Goal: Obtain resource: Obtain resource

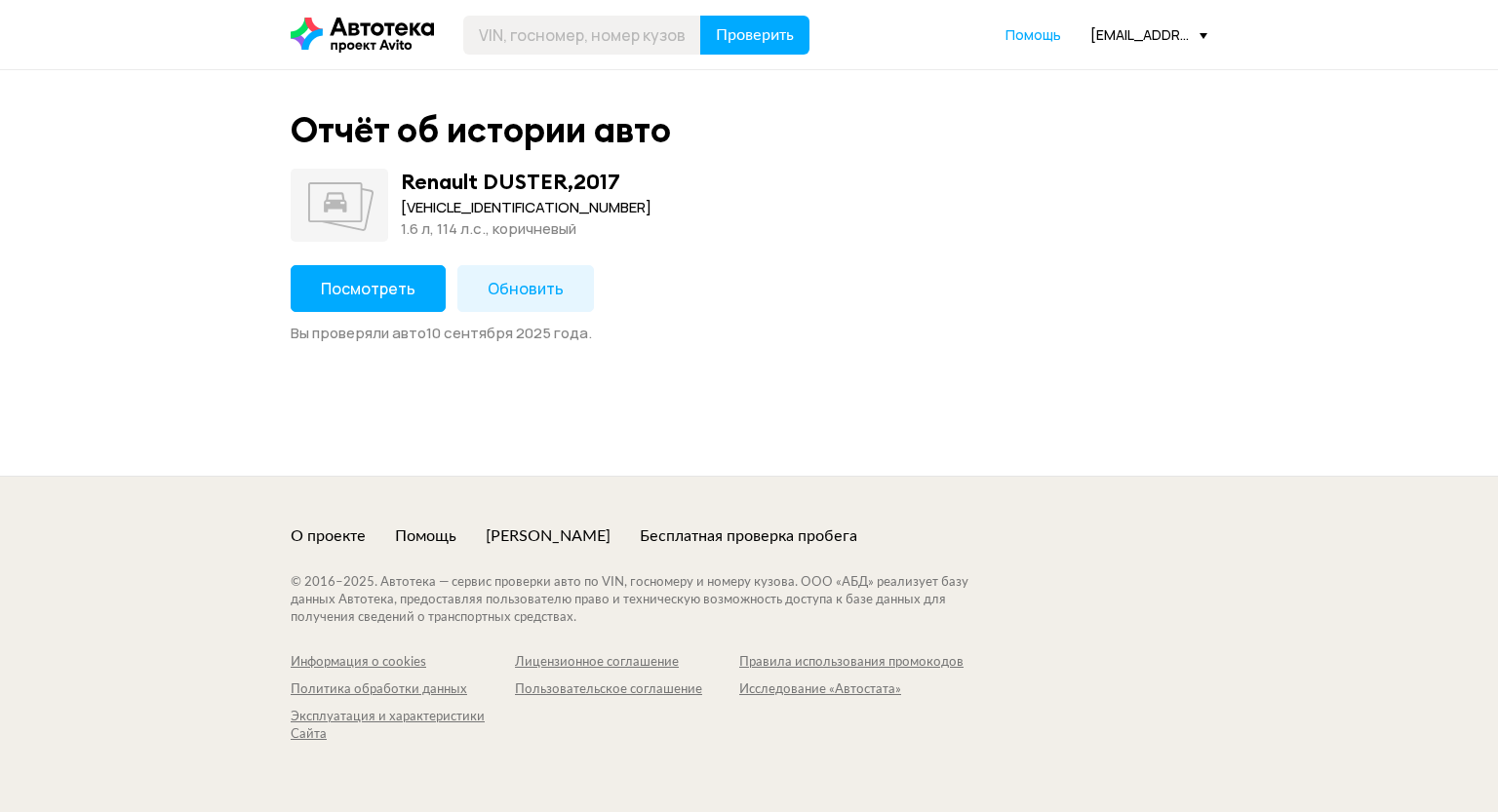
click at [342, 297] on button "Посмотреть" at bounding box center [368, 288] width 156 height 47
click at [389, 287] on span "Посмотреть" at bounding box center [369, 289] width 95 height 22
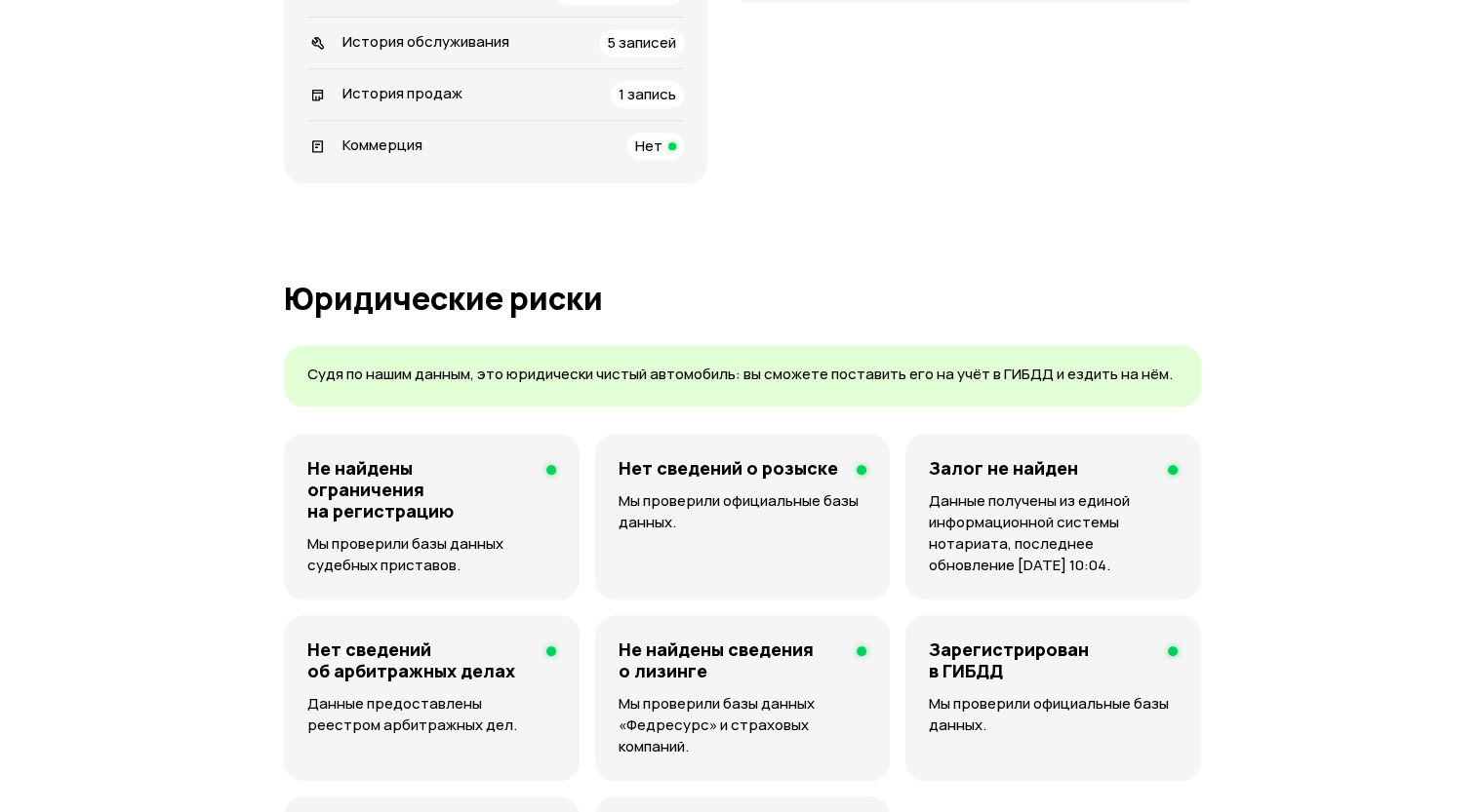
scroll to position [585, 0]
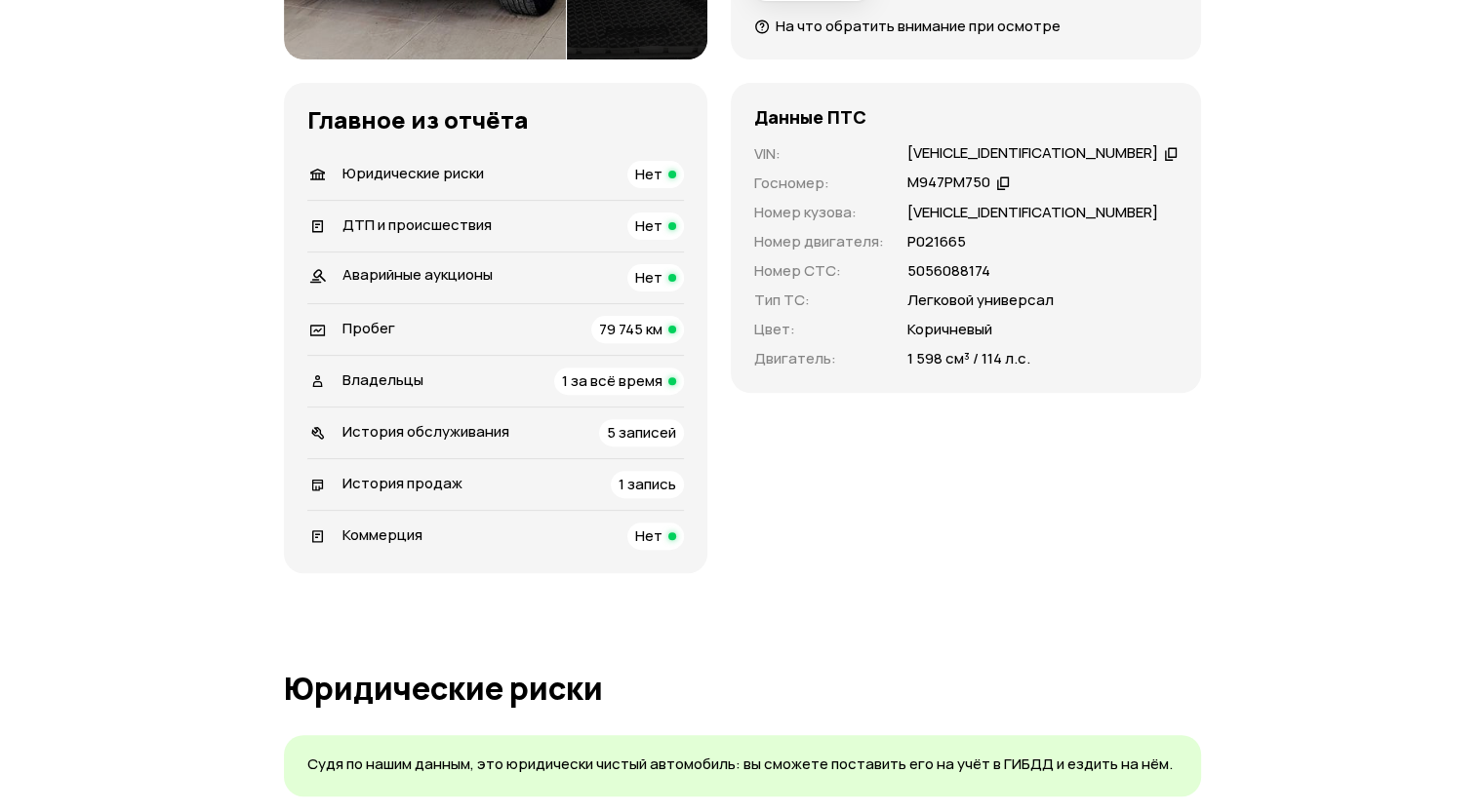
click at [609, 379] on span "1 за всё время" at bounding box center [611, 380] width 100 height 21
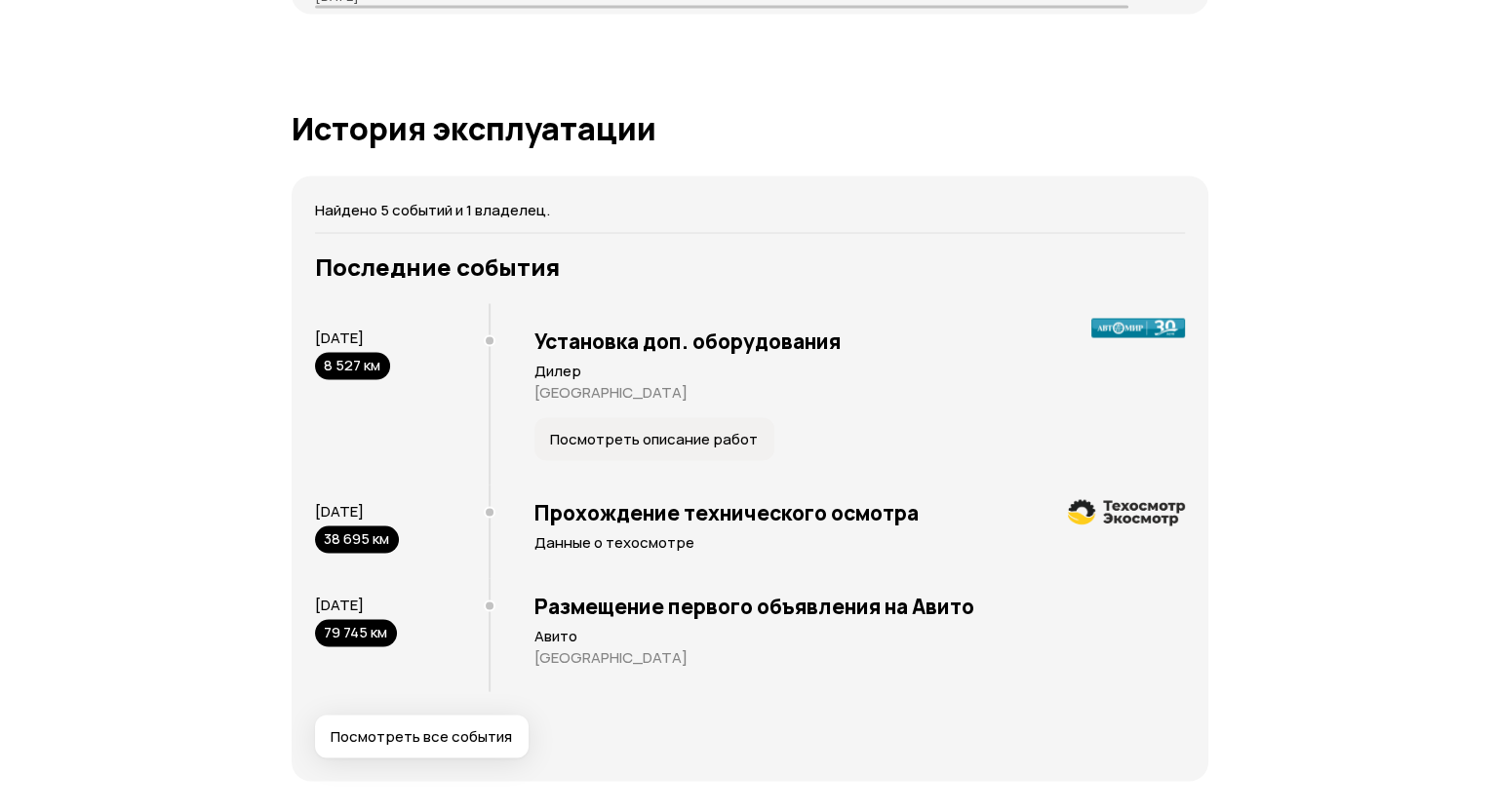
scroll to position [3507, 0]
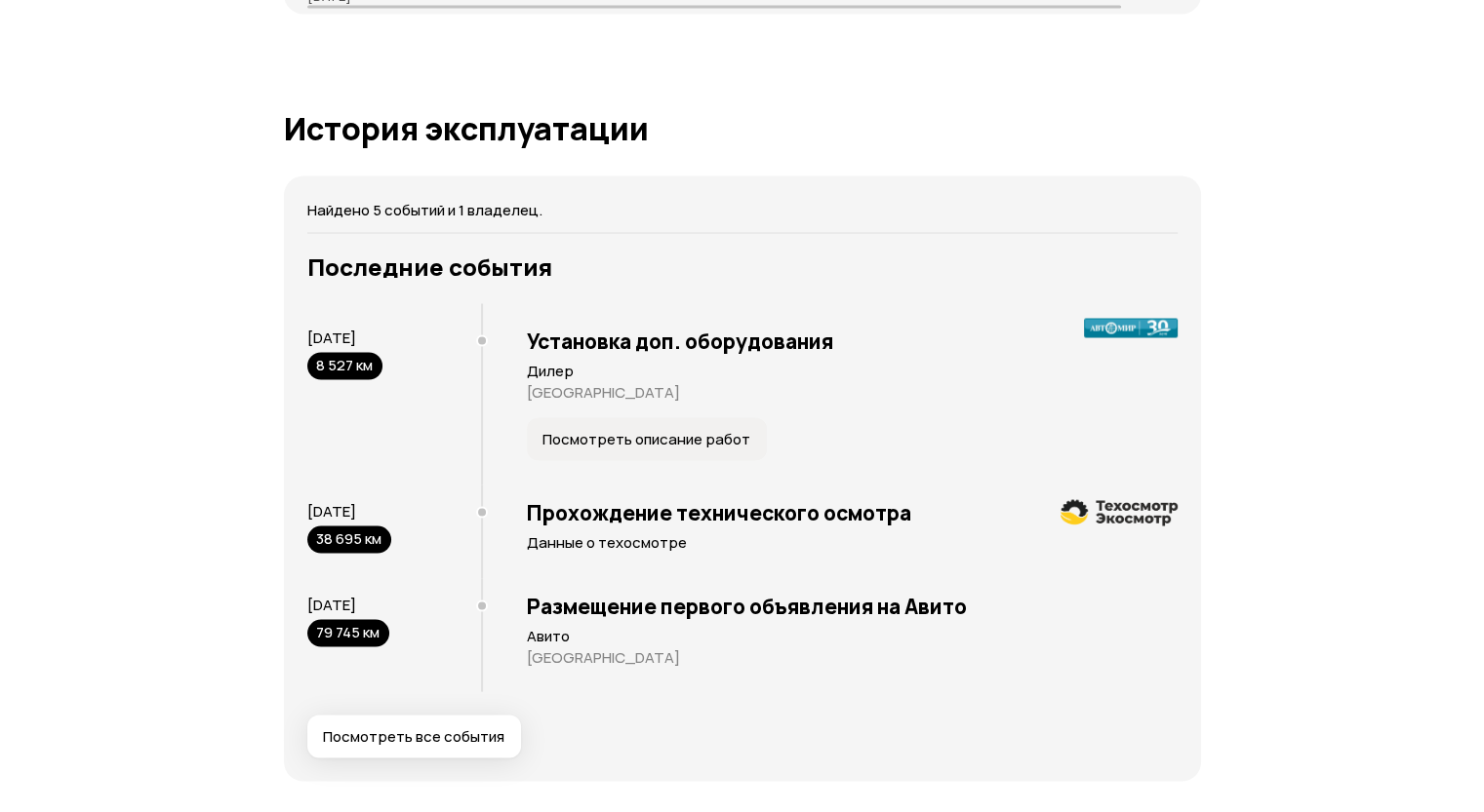
click at [593, 431] on span "Посмотреть описание работ" at bounding box center [646, 439] width 208 height 20
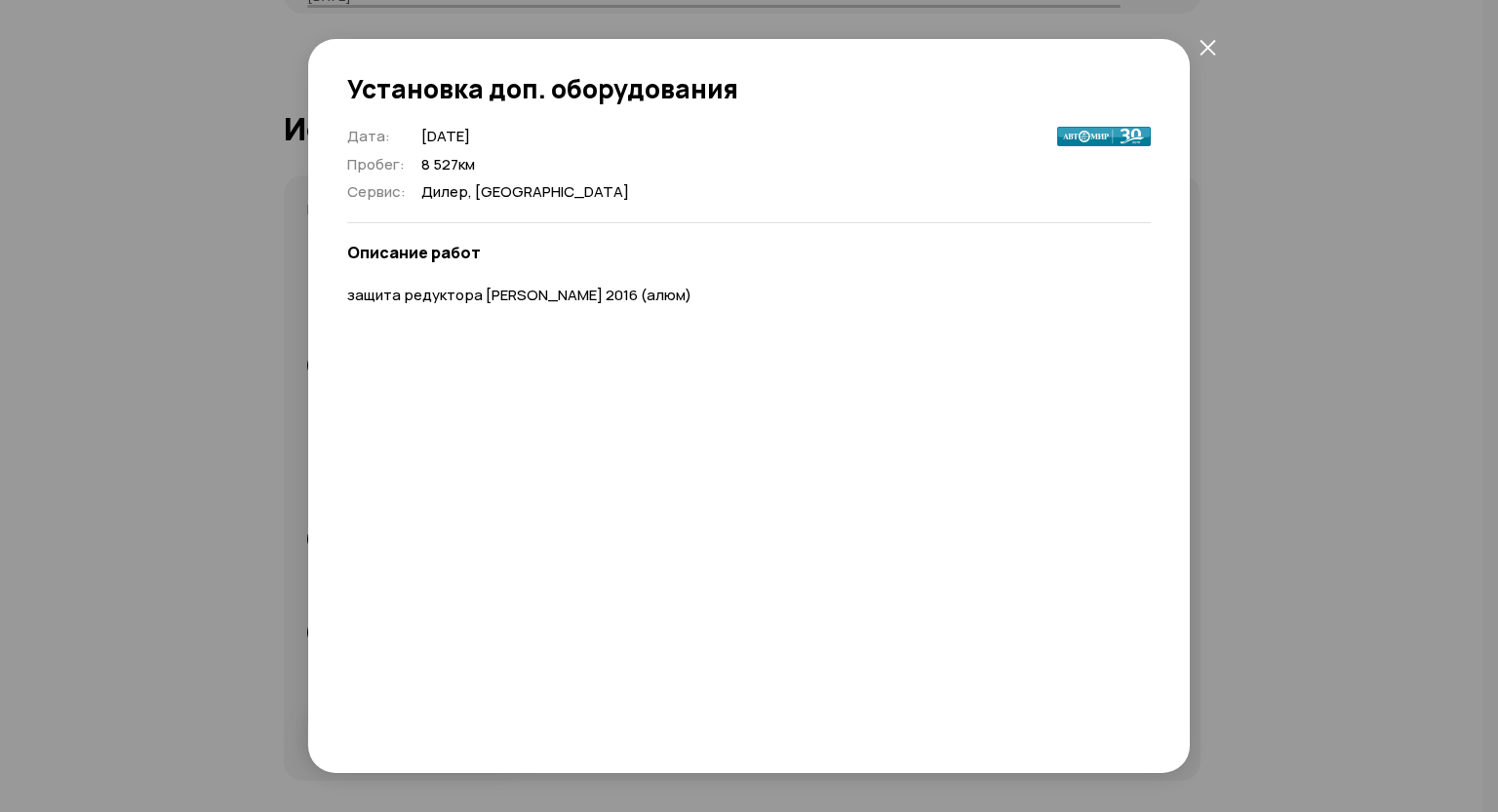
click at [1246, 170] on div "Установка доп. оборудования Дата : 22 сентября 2018 Пробег : 8 527 км Сервис : …" at bounding box center [749, 406] width 1498 height 812
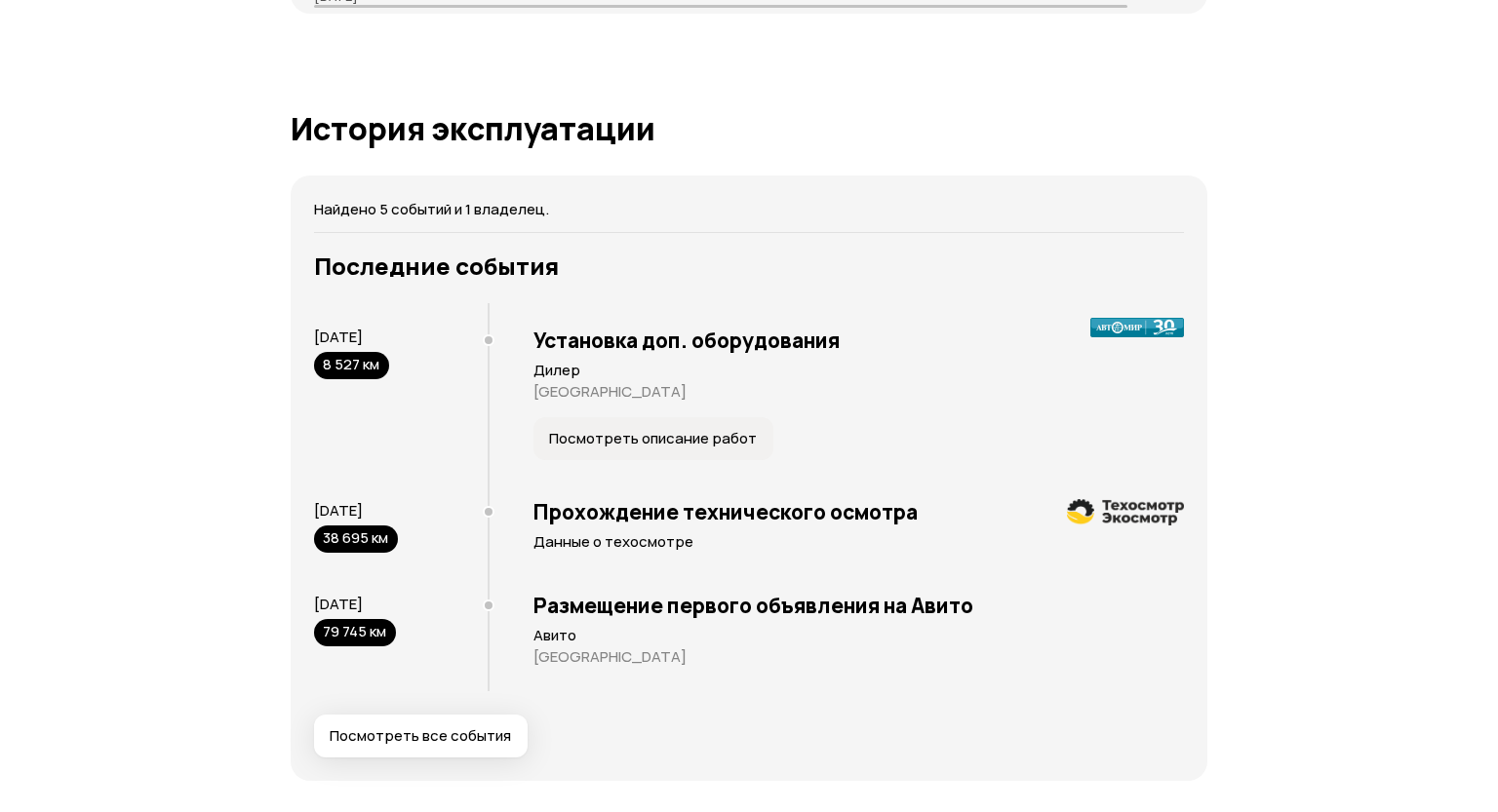
click at [417, 728] on span "Посмотреть все события" at bounding box center [420, 737] width 181 height 20
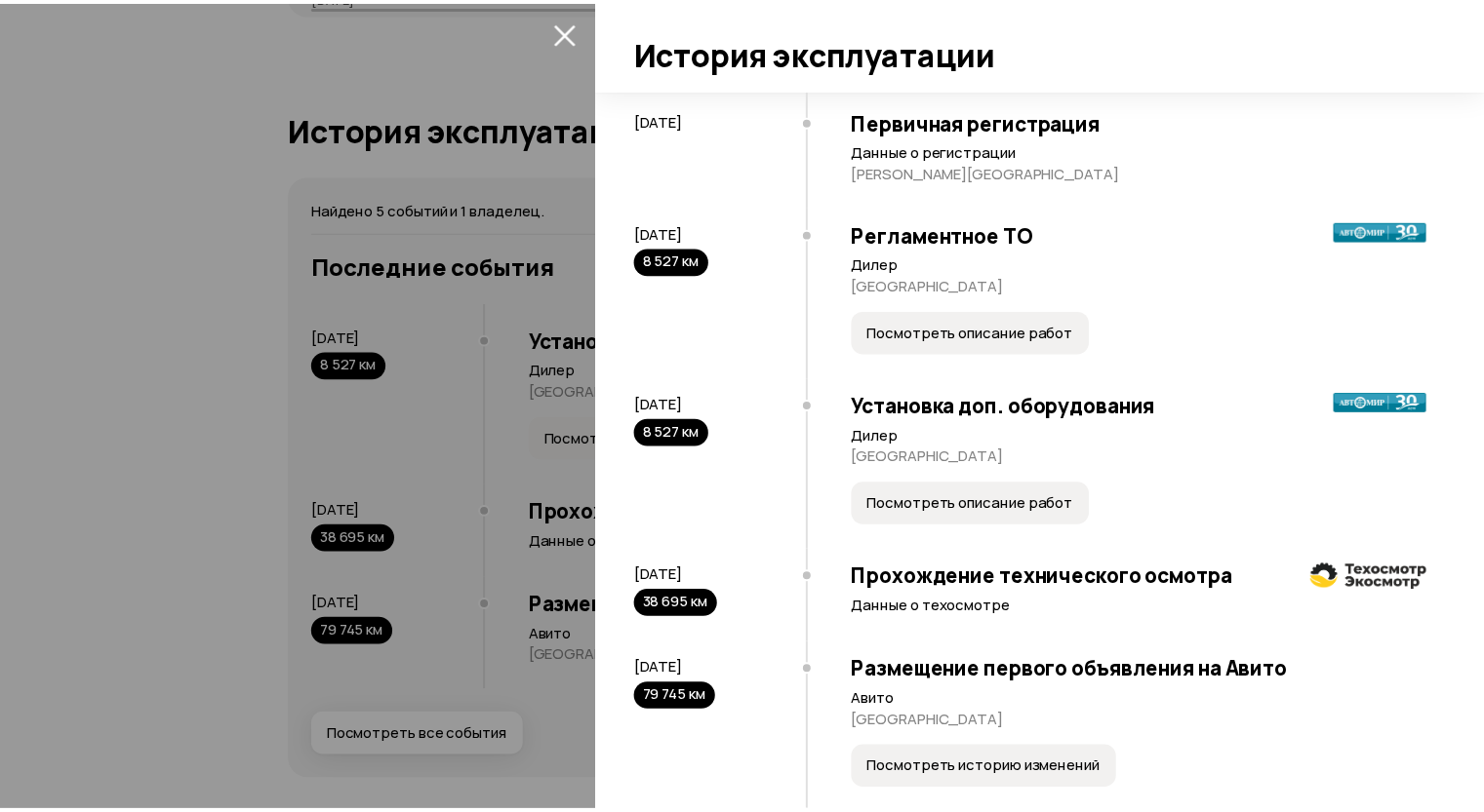
scroll to position [198, 0]
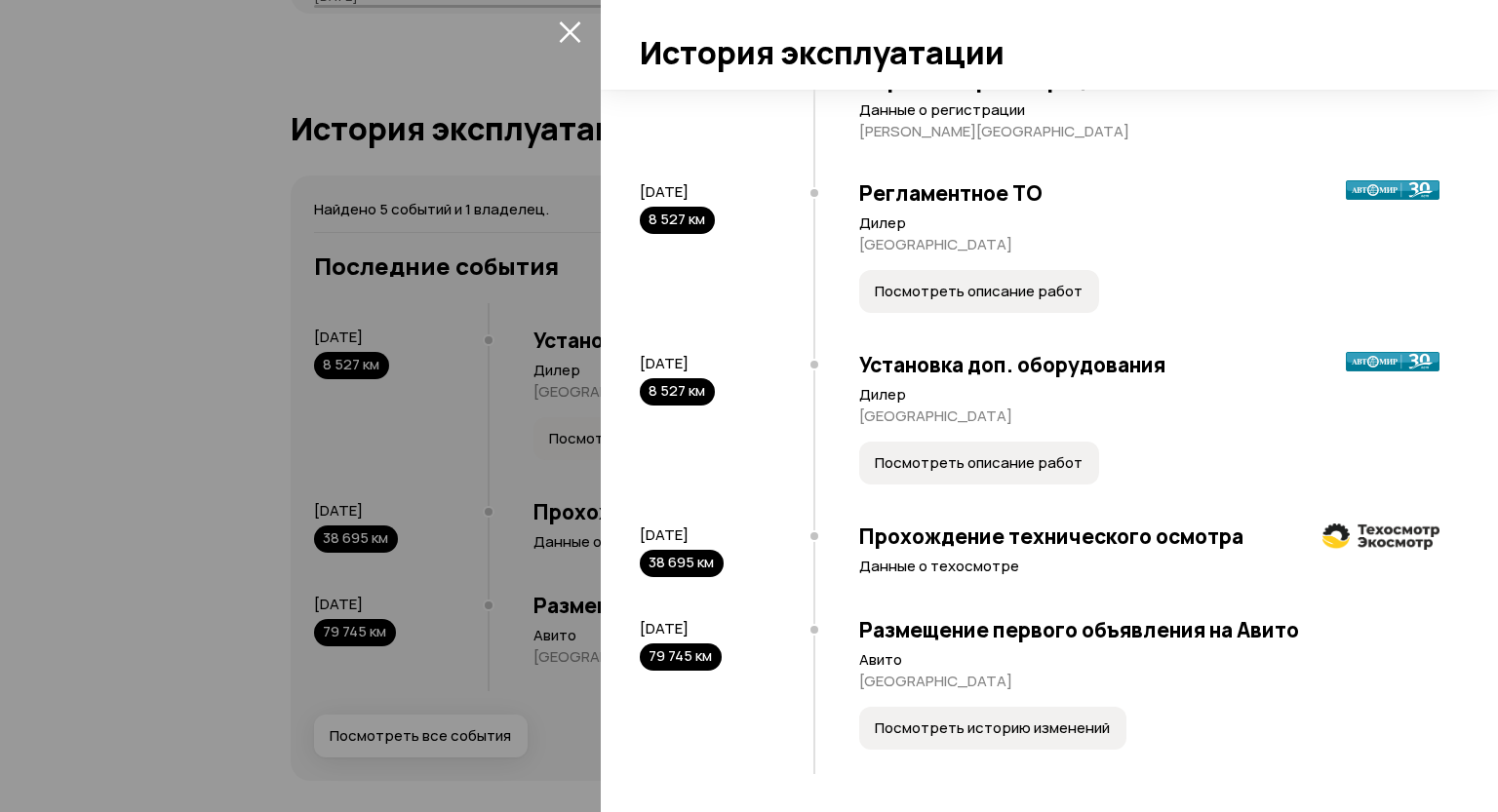
click at [940, 285] on span "Посмотреть описание работ" at bounding box center [979, 292] width 208 height 20
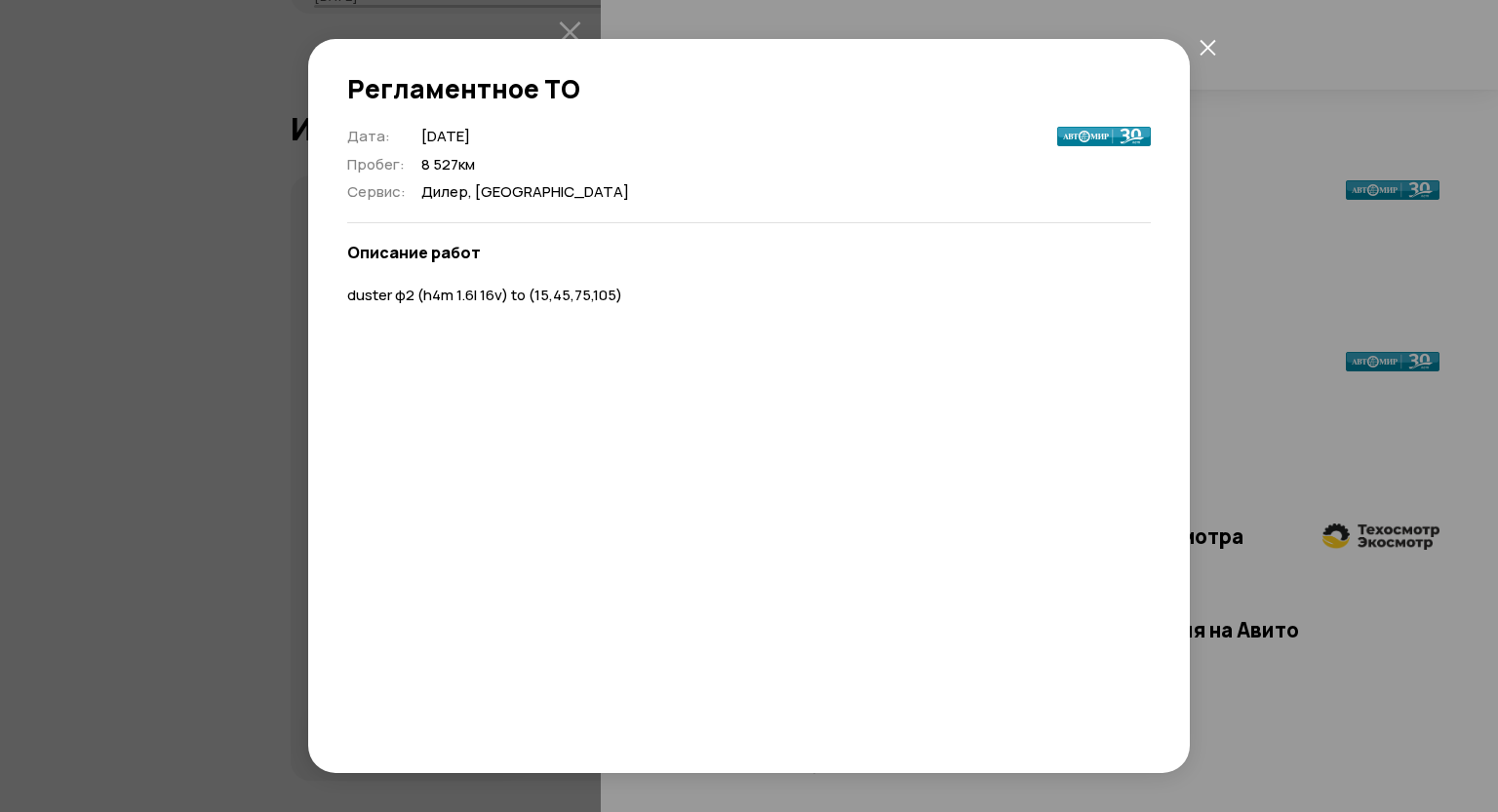
click at [1328, 187] on div "Регламентное ТО Дата : 22 сентября 2018 Пробег : 8 527 км Сервис : Дилер, москв…" at bounding box center [749, 406] width 1498 height 812
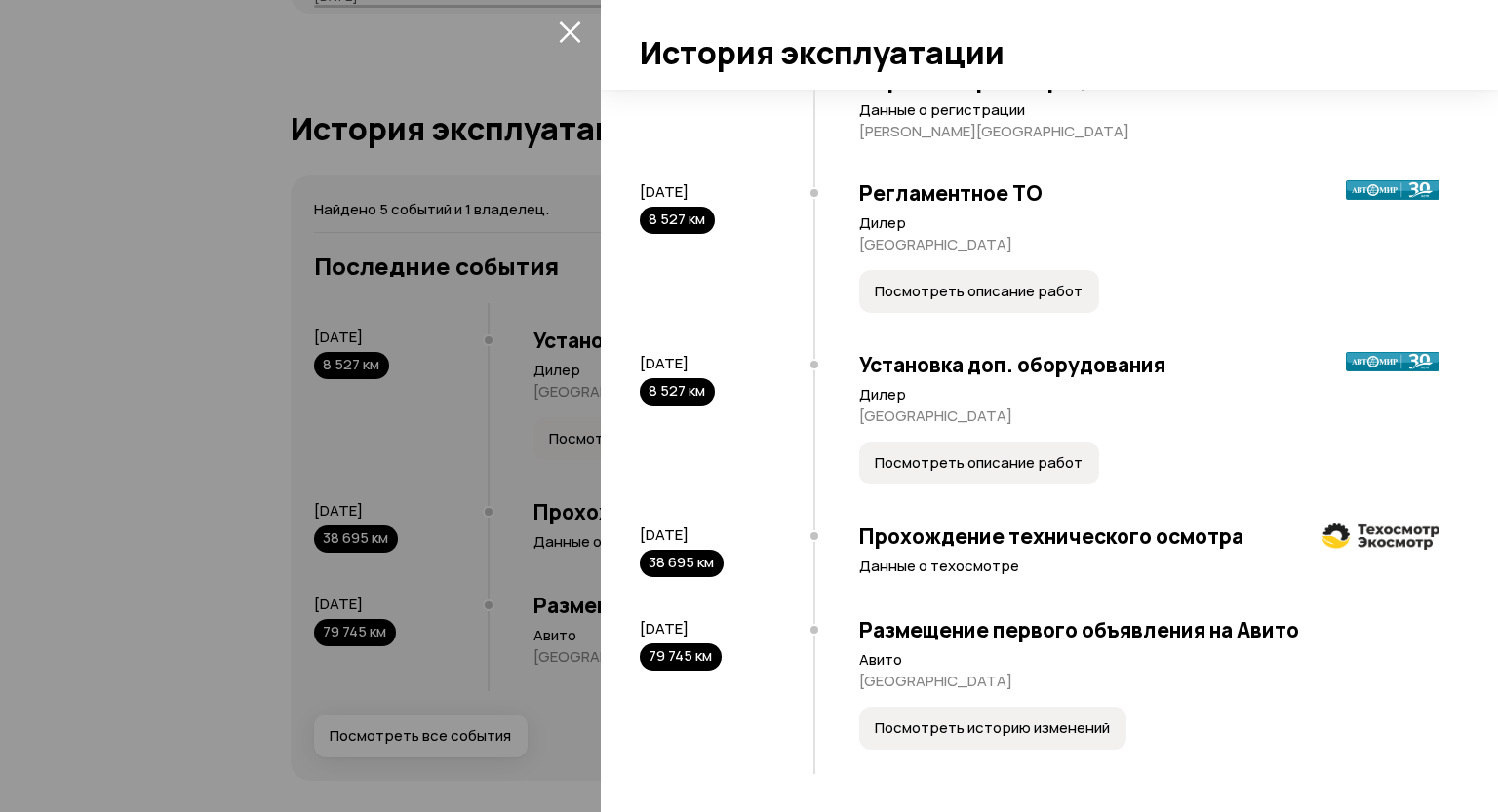
click at [1065, 475] on button "Посмотреть описание работ" at bounding box center [979, 462] width 240 height 43
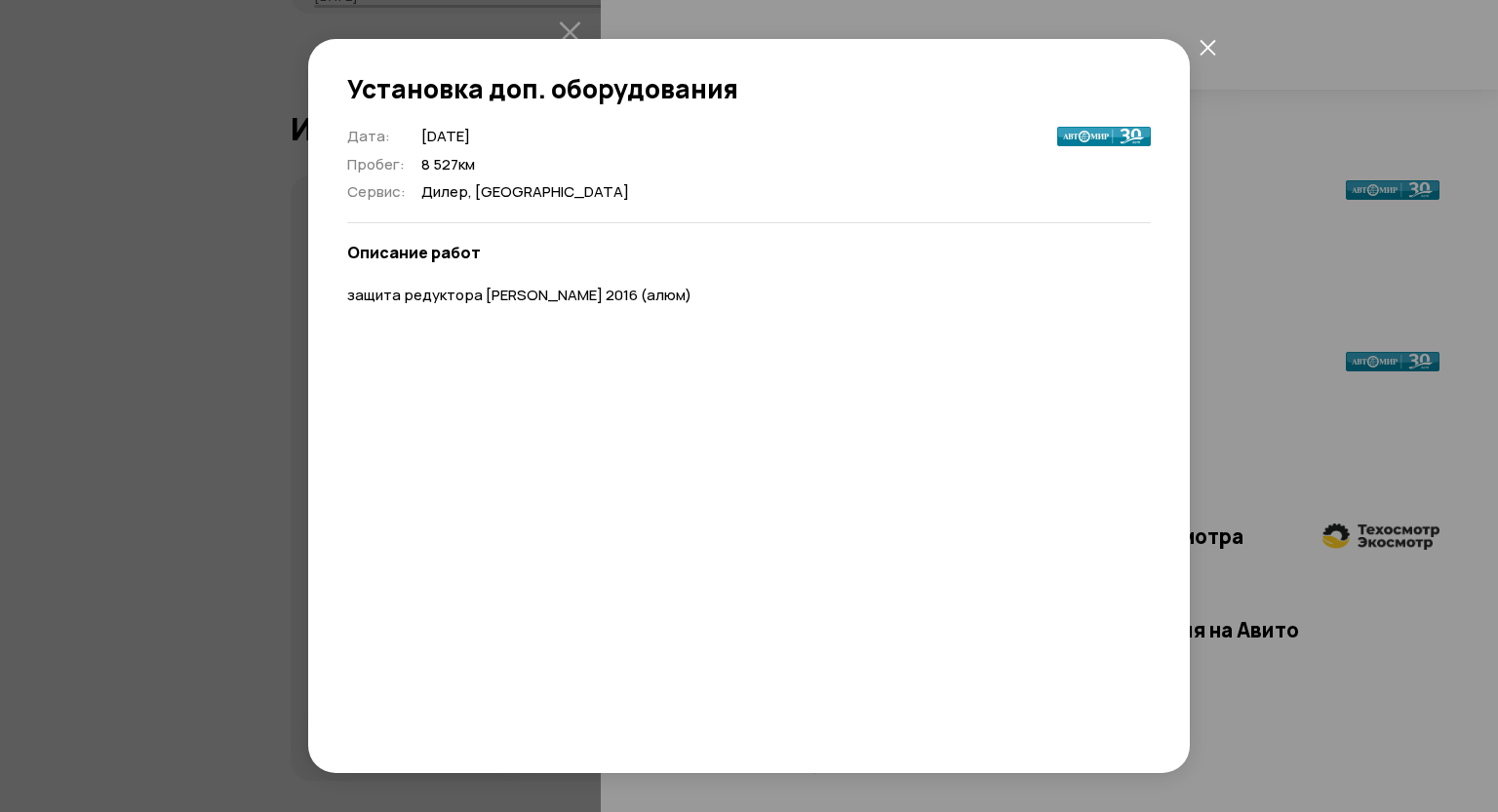
click at [1336, 297] on div "Установка доп. оборудования Дата : 22 сентября 2018 Пробег : 8 527 км Сервис : …" at bounding box center [749, 406] width 1498 height 812
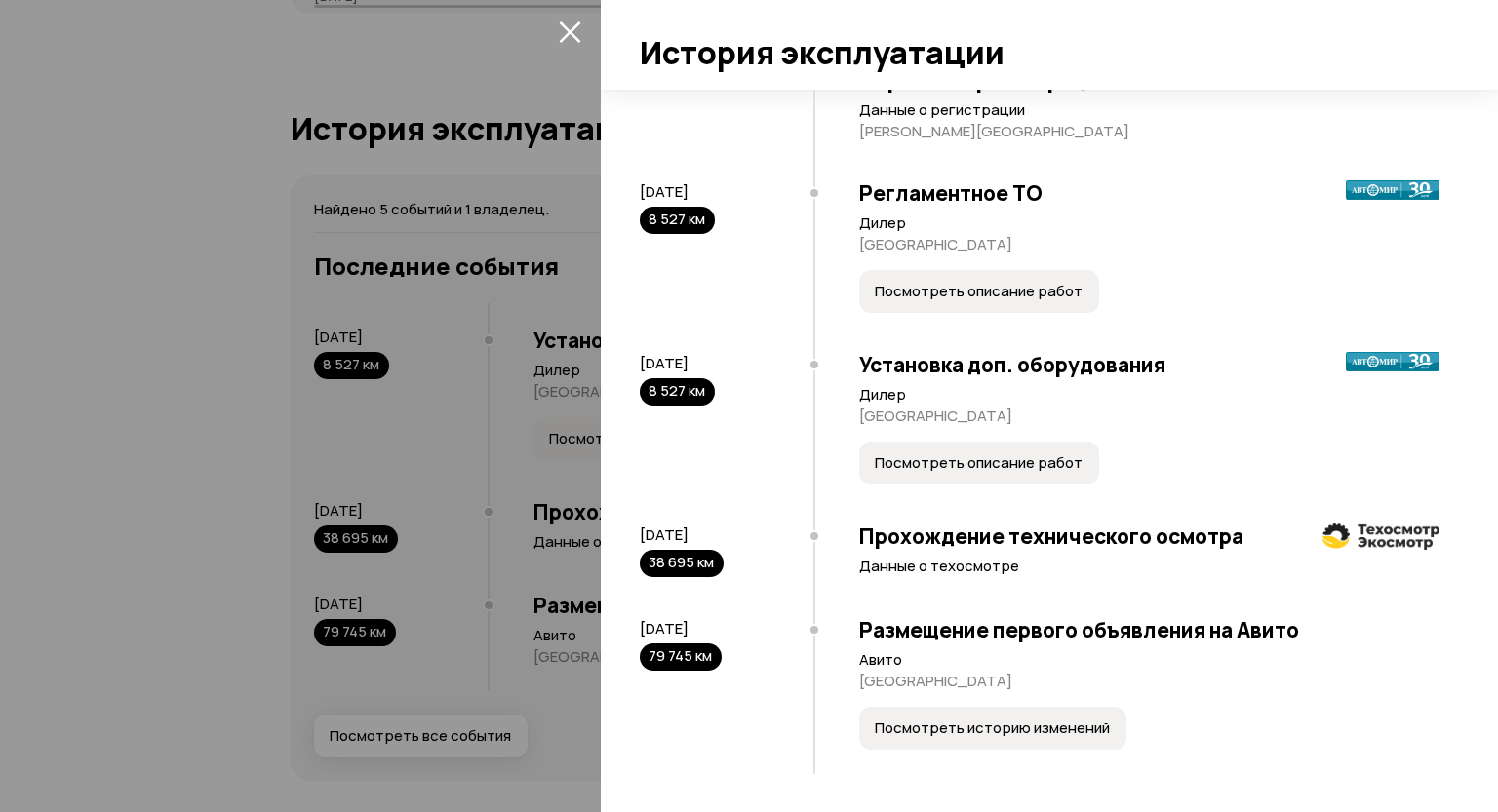
click at [921, 737] on button "Посмотреть историю изменений" at bounding box center [993, 728] width 268 height 43
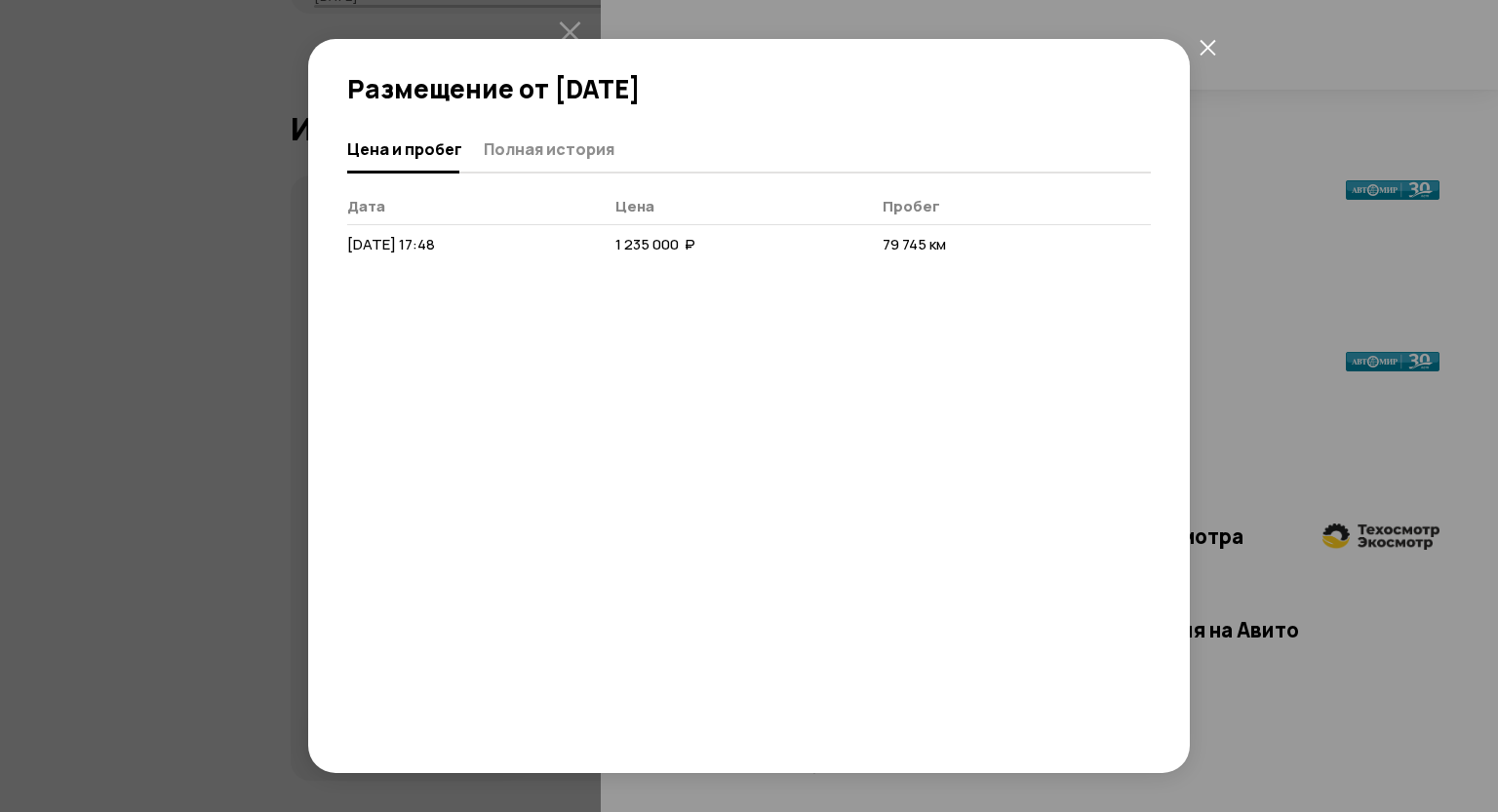
click at [1282, 274] on div "Размещение от 9 сентября 2025 года Цена и пробег Полная история Дата Цена Пробе…" at bounding box center [749, 406] width 1498 height 812
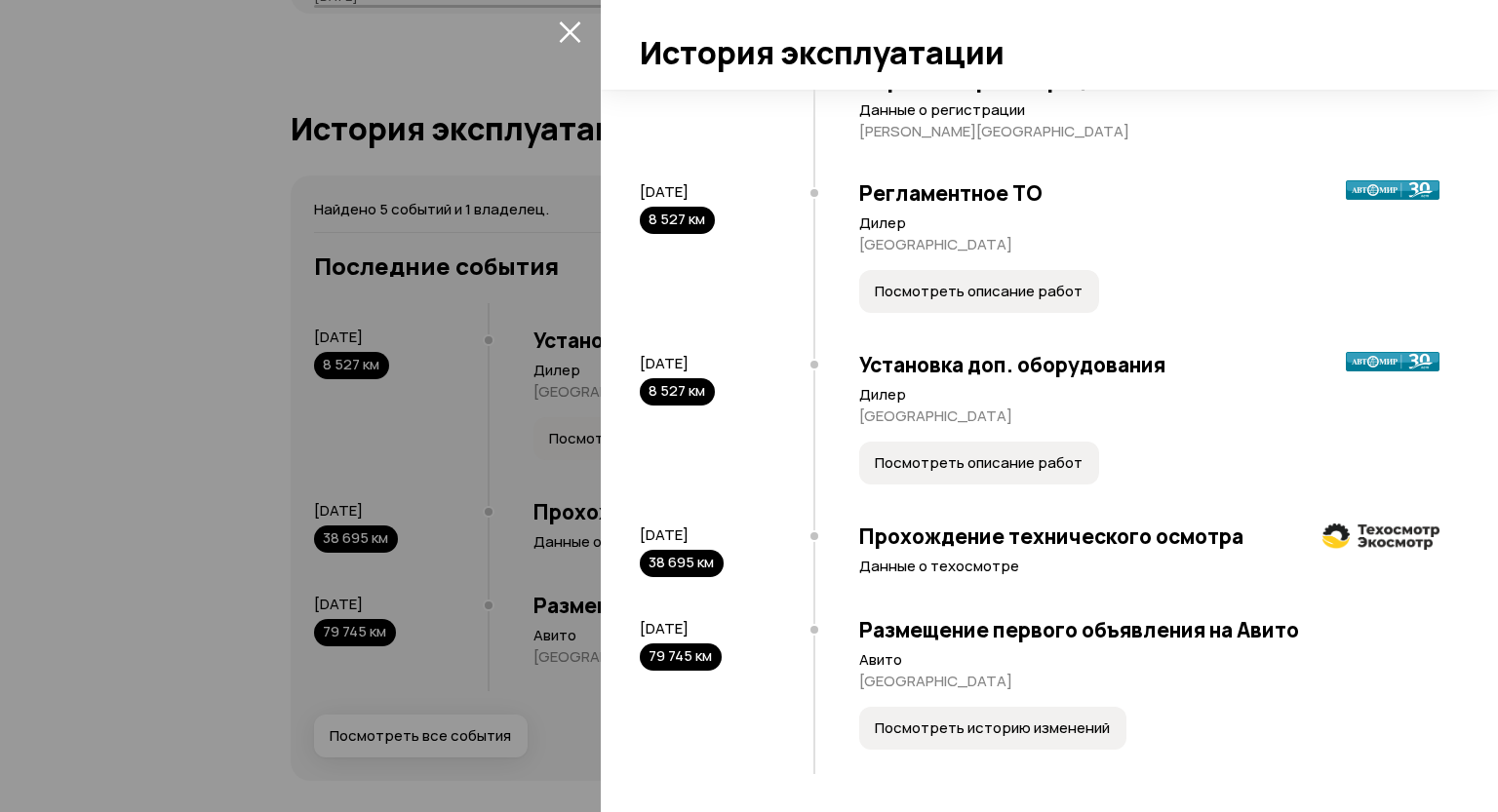
click at [562, 31] on icon "закрыть" at bounding box center [570, 32] width 23 height 23
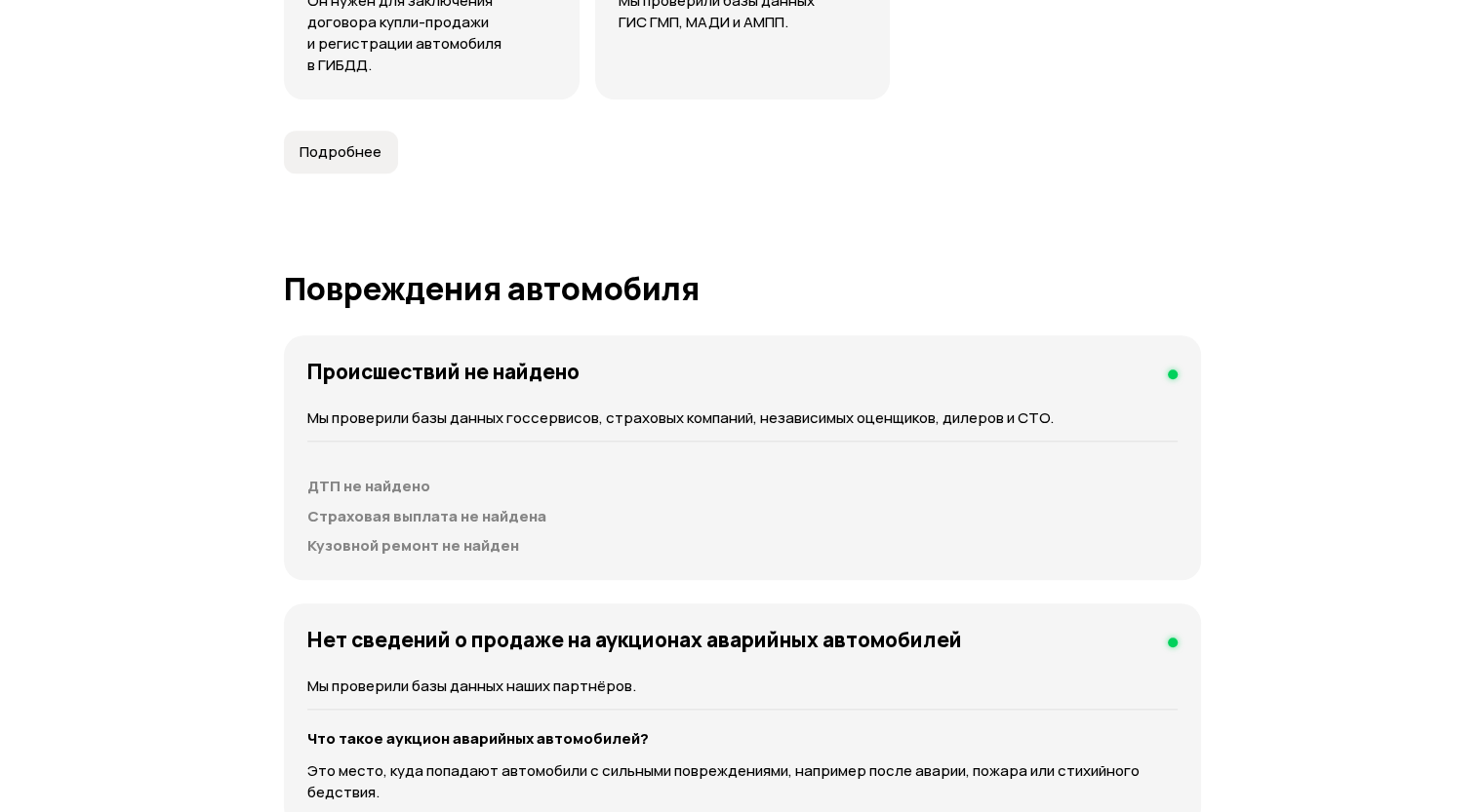
scroll to position [1752, 0]
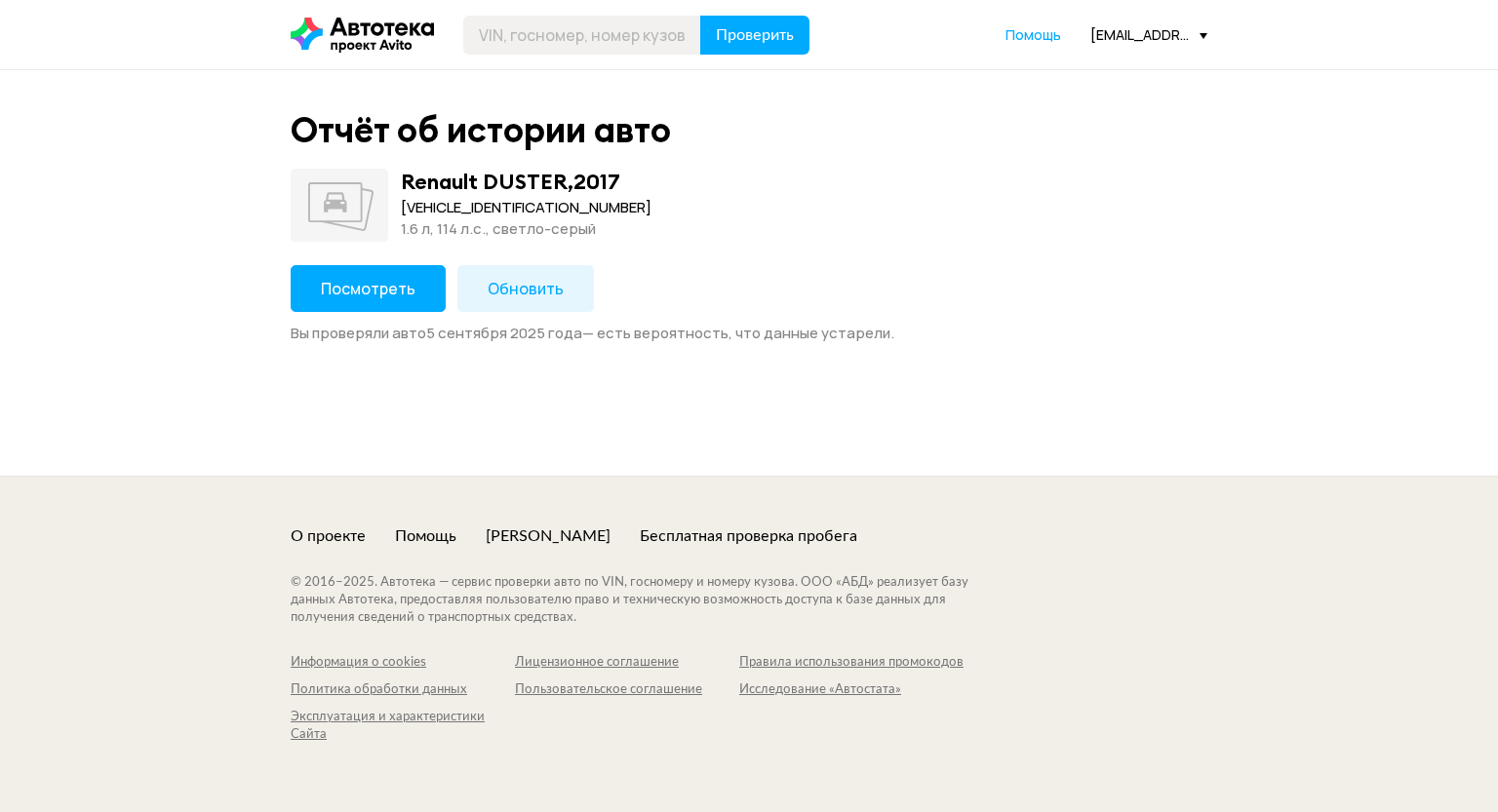
click at [374, 292] on span "Посмотреть" at bounding box center [369, 289] width 95 height 22
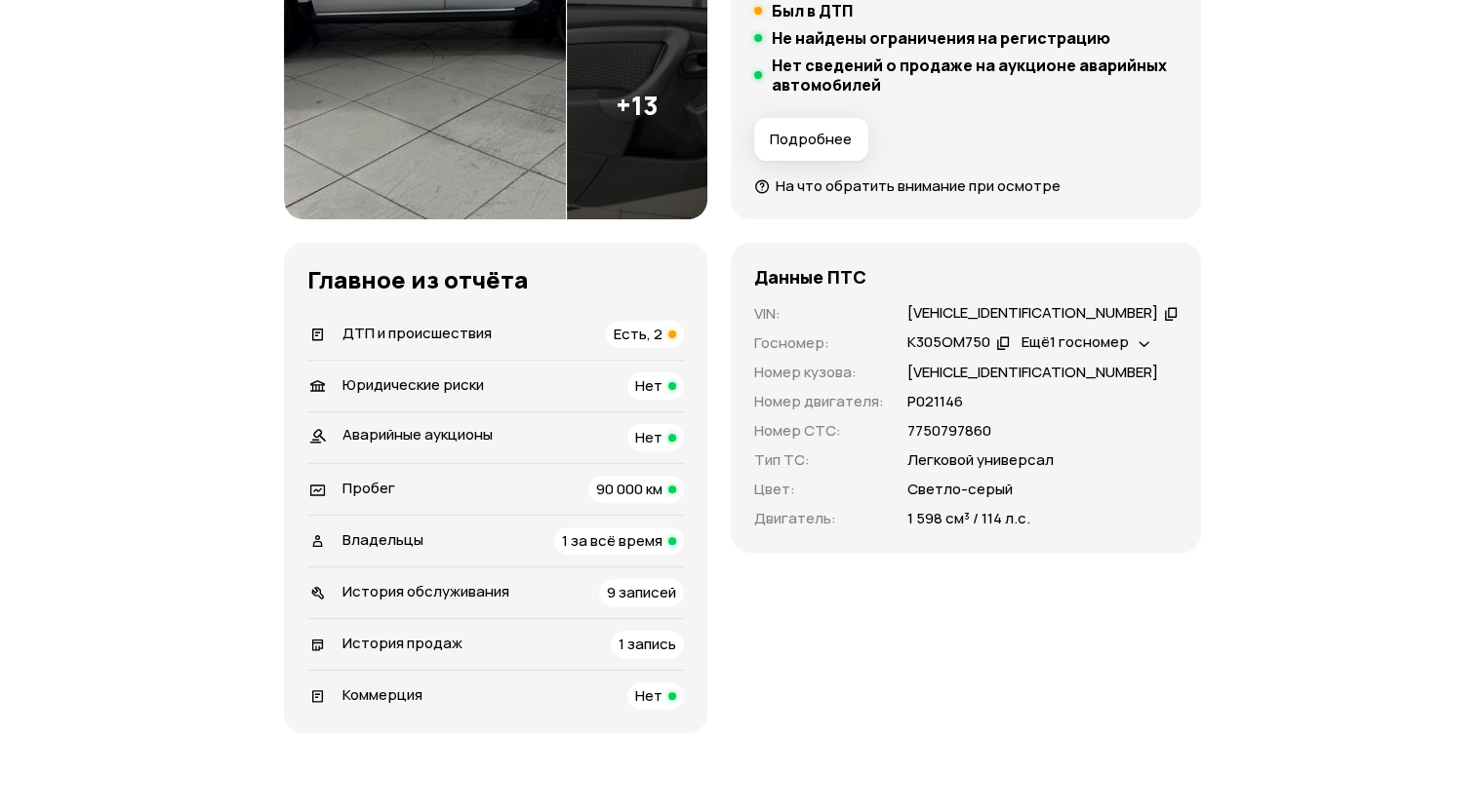
scroll to position [682, 0]
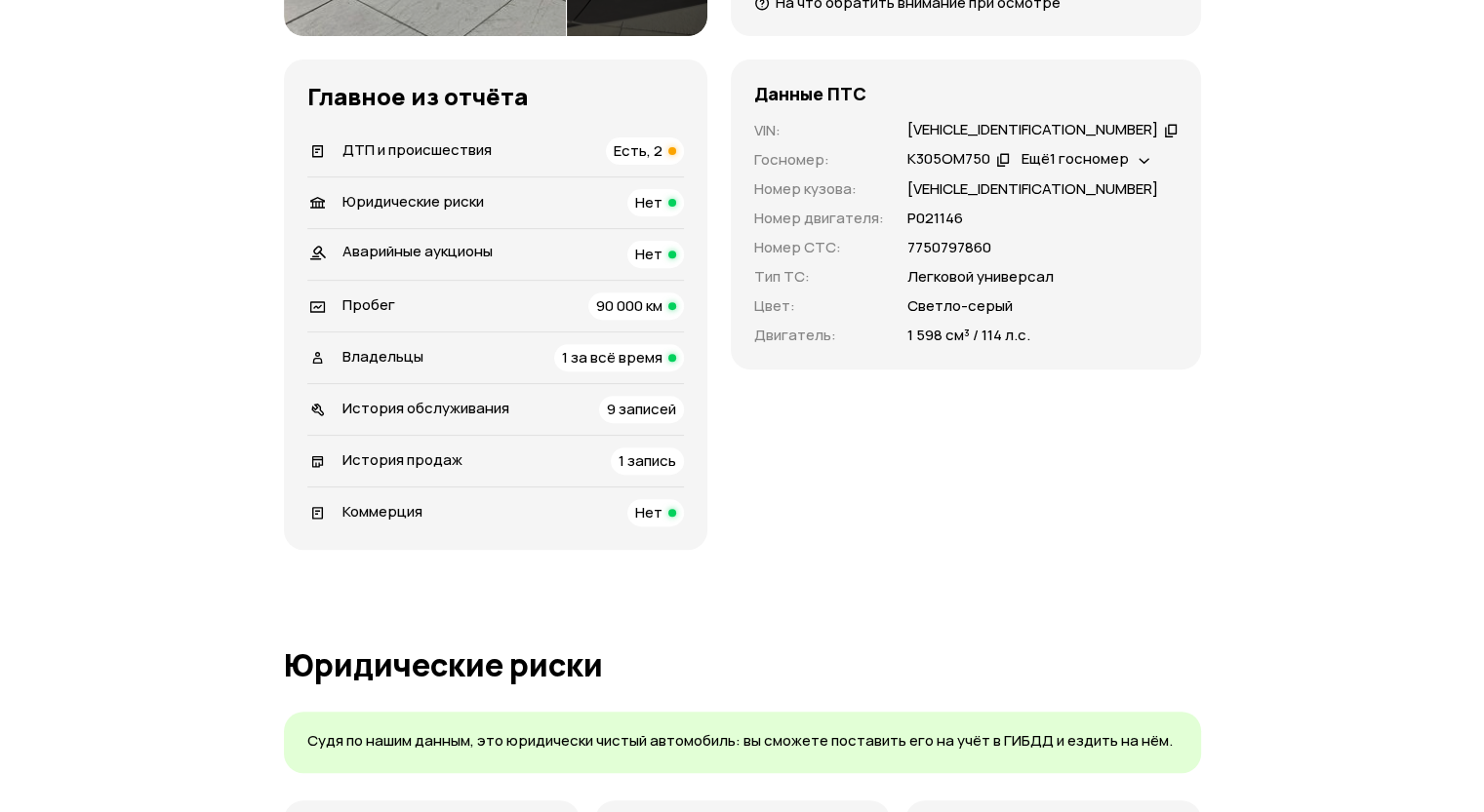
click at [658, 168] on li "ДТП и происшествия Есть, 2" at bounding box center [495, 151] width 376 height 51
click at [658, 162] on div "Есть, 2" at bounding box center [644, 152] width 78 height 28
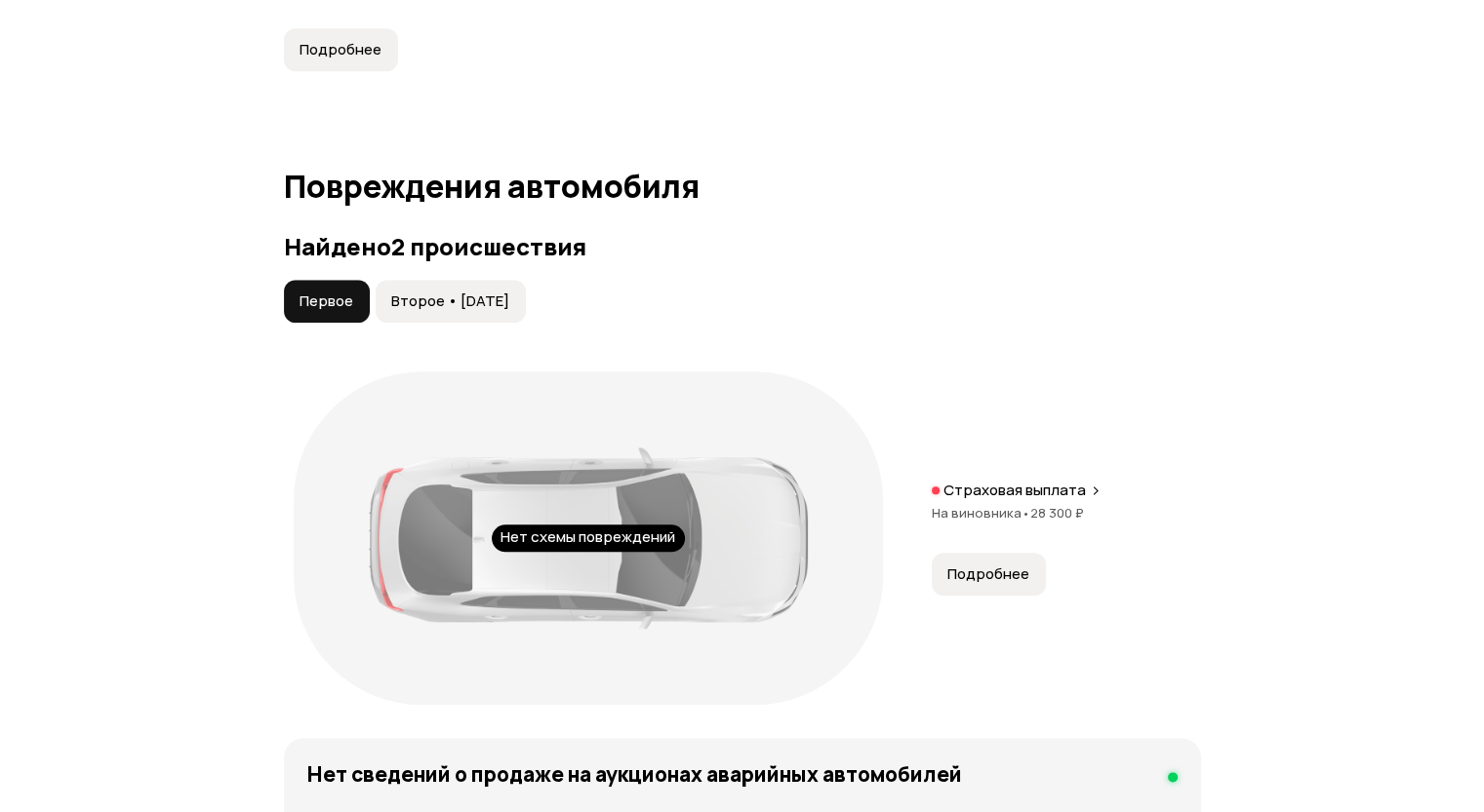
scroll to position [2202, 0]
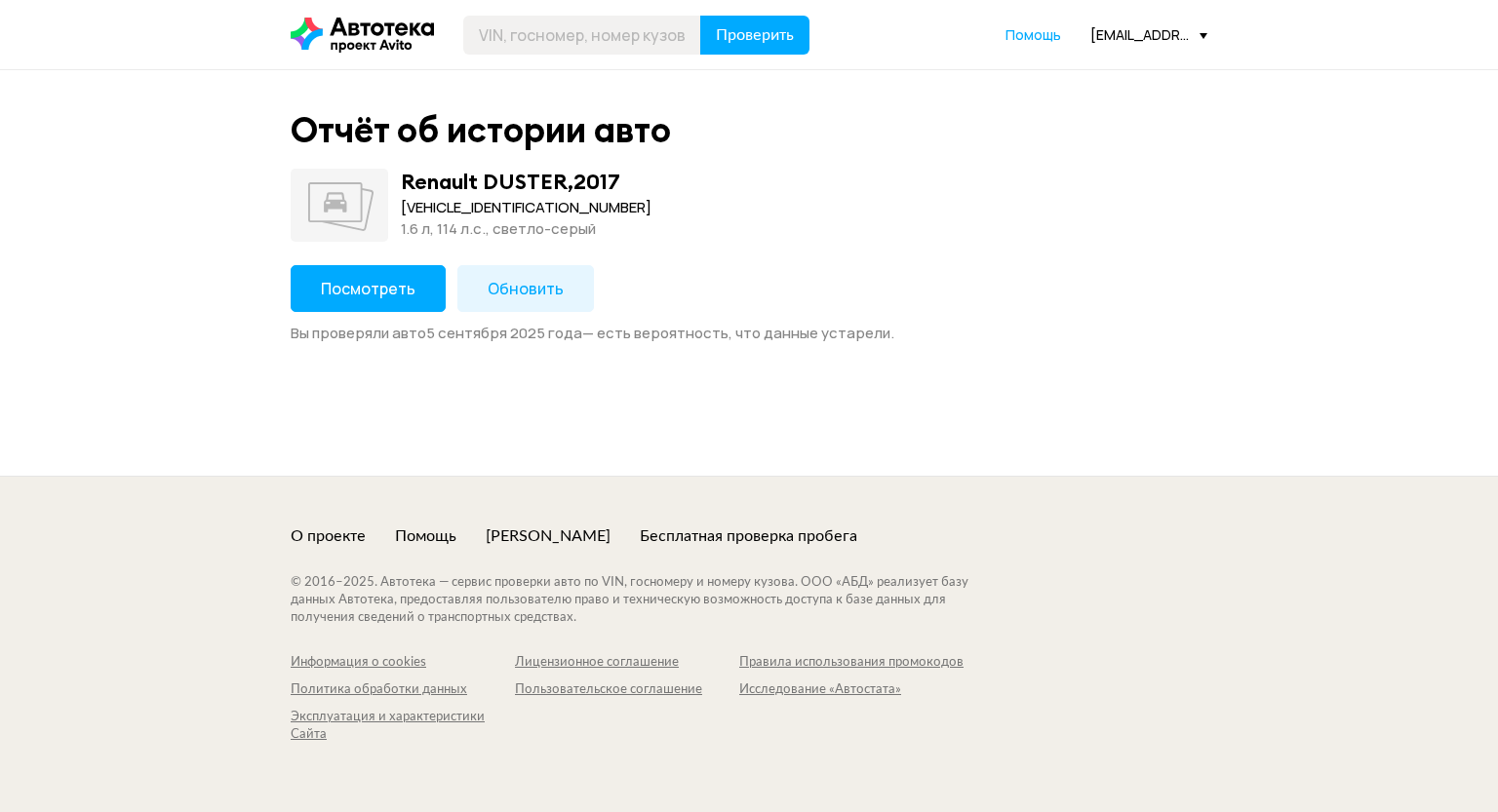
click at [383, 291] on span "Посмотреть" at bounding box center [369, 289] width 95 height 22
click at [411, 293] on span "Посмотреть" at bounding box center [369, 289] width 95 height 22
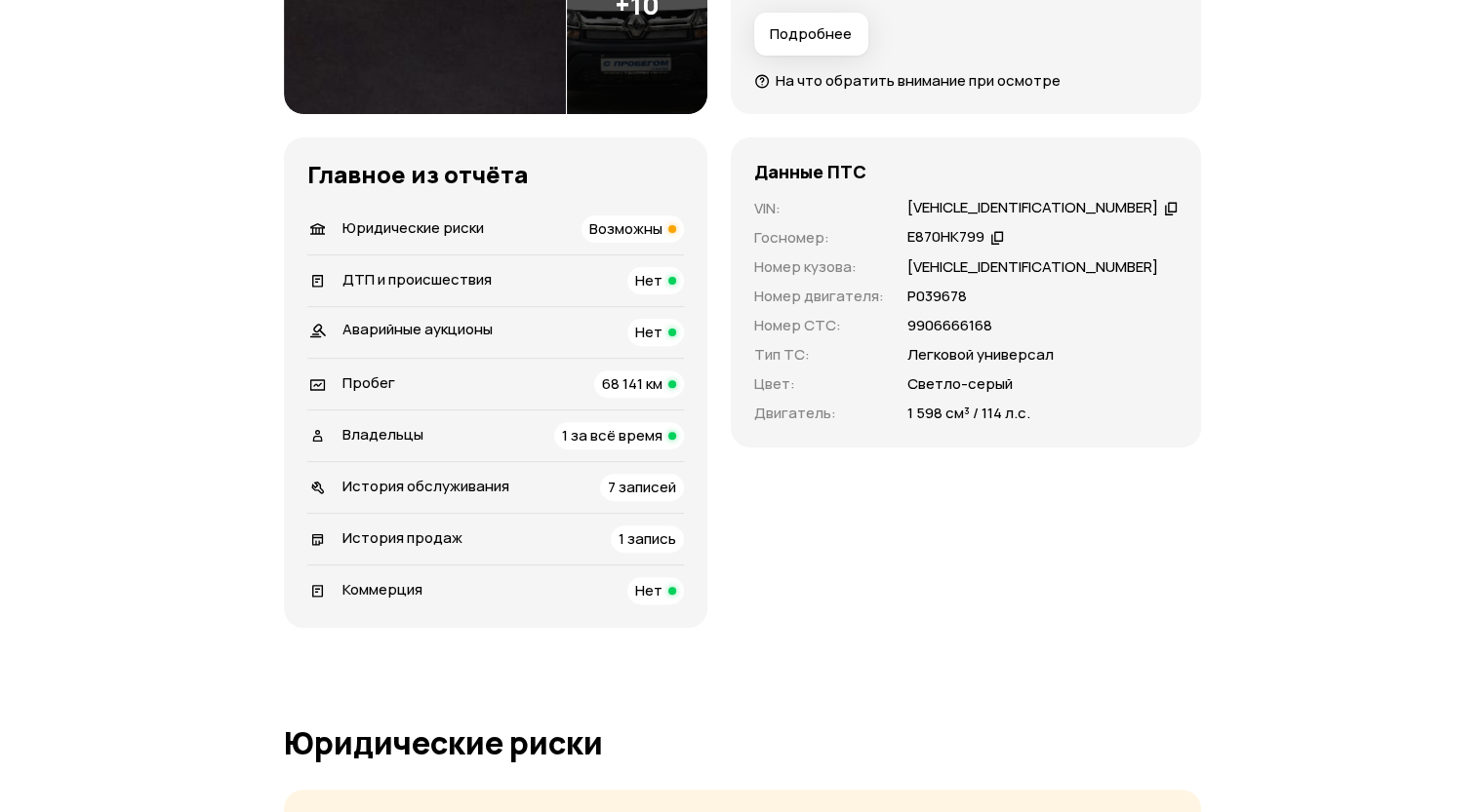
click at [546, 239] on div "Юридические риски Возможны" at bounding box center [495, 230] width 376 height 28
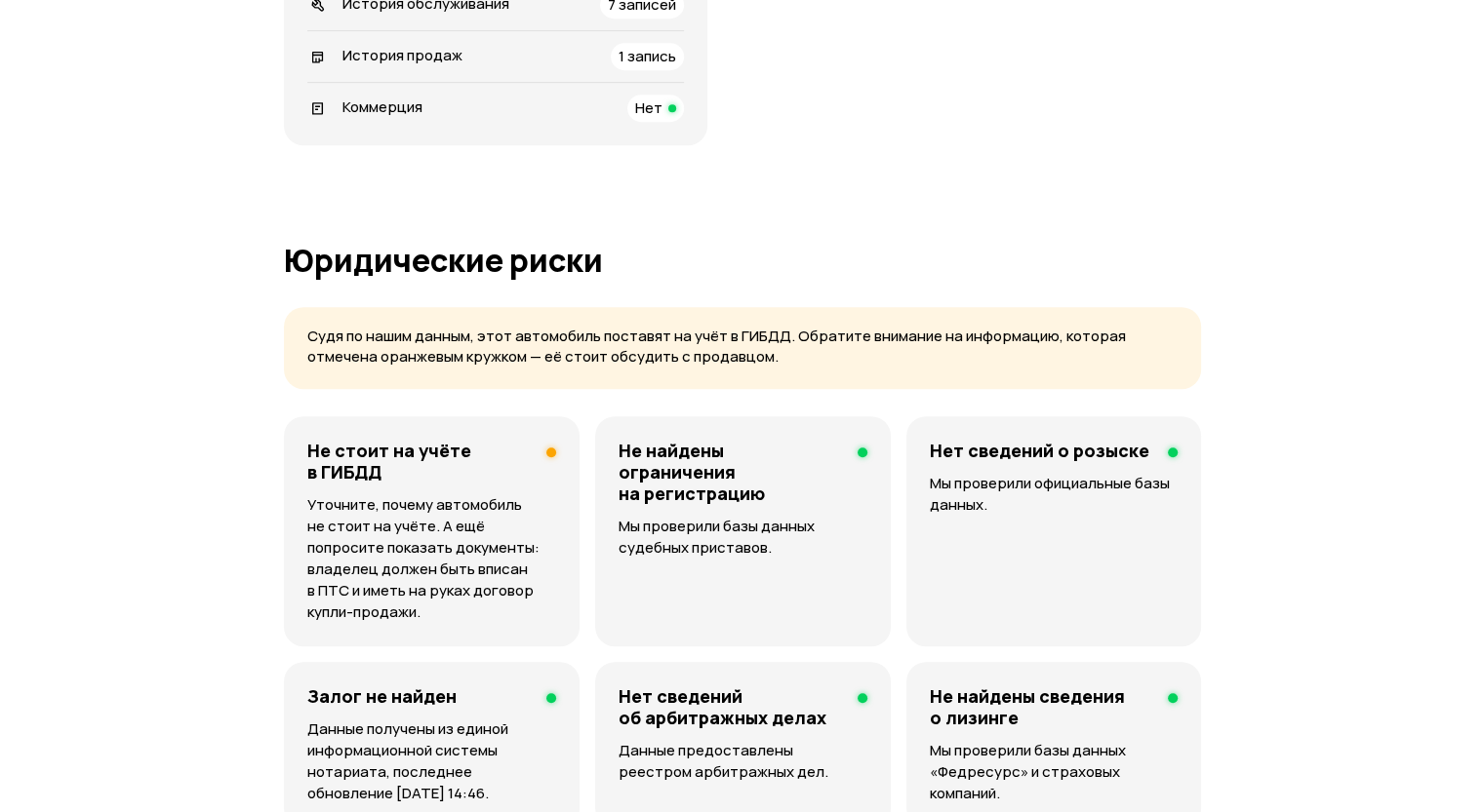
scroll to position [725, 0]
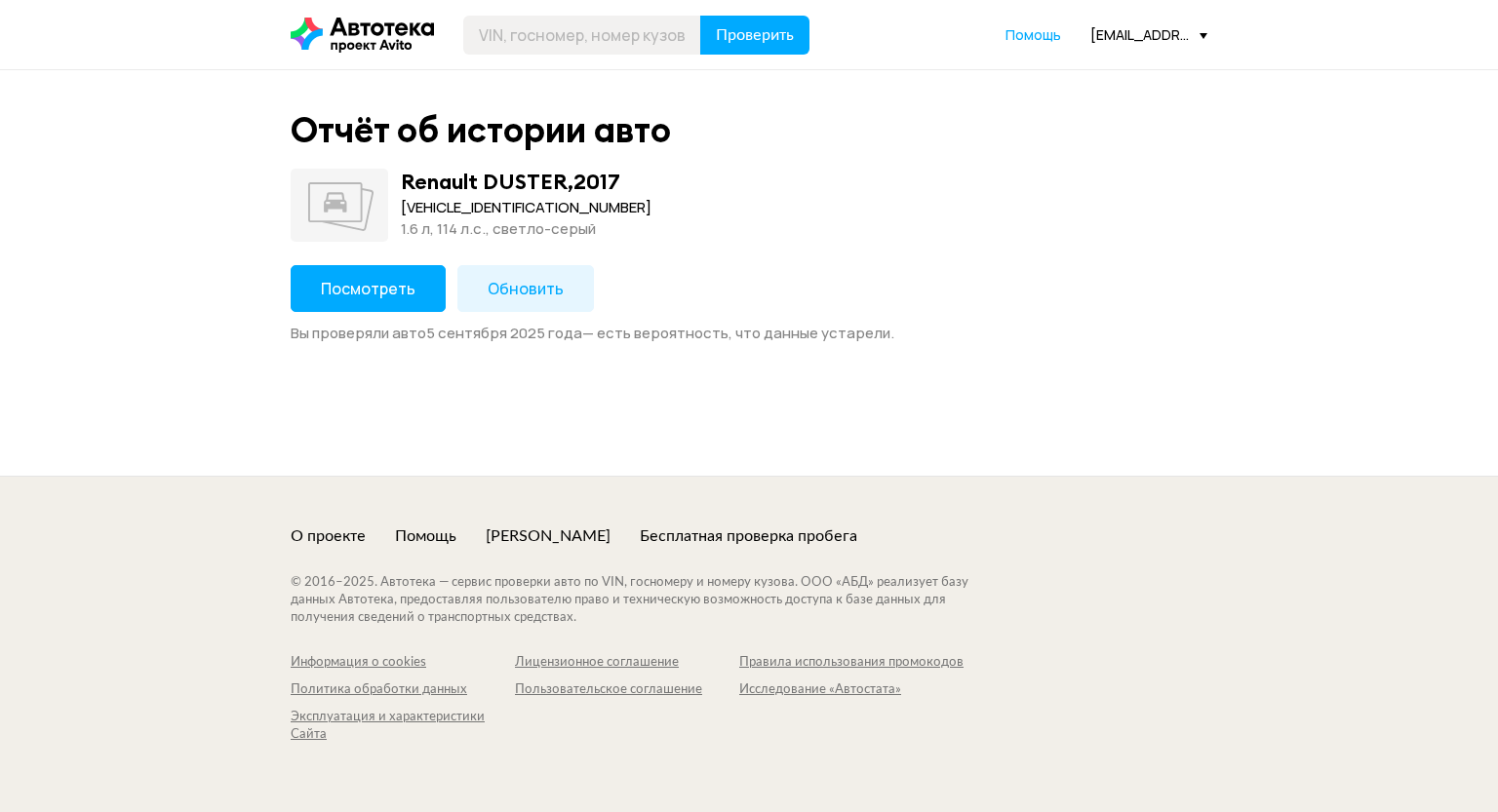
click at [408, 278] on span "Посмотреть" at bounding box center [369, 289] width 95 height 22
click at [358, 289] on span "Посмотреть" at bounding box center [369, 289] width 95 height 22
click at [414, 294] on button "Посмотреть" at bounding box center [368, 288] width 156 height 47
click at [399, 313] on div "Посмотреть Обновить Вы проверяли авто [DATE] — есть вероятность, что данные уст…" at bounding box center [749, 304] width 917 height 78
click at [396, 301] on button "Посмотреть" at bounding box center [368, 288] width 156 height 47
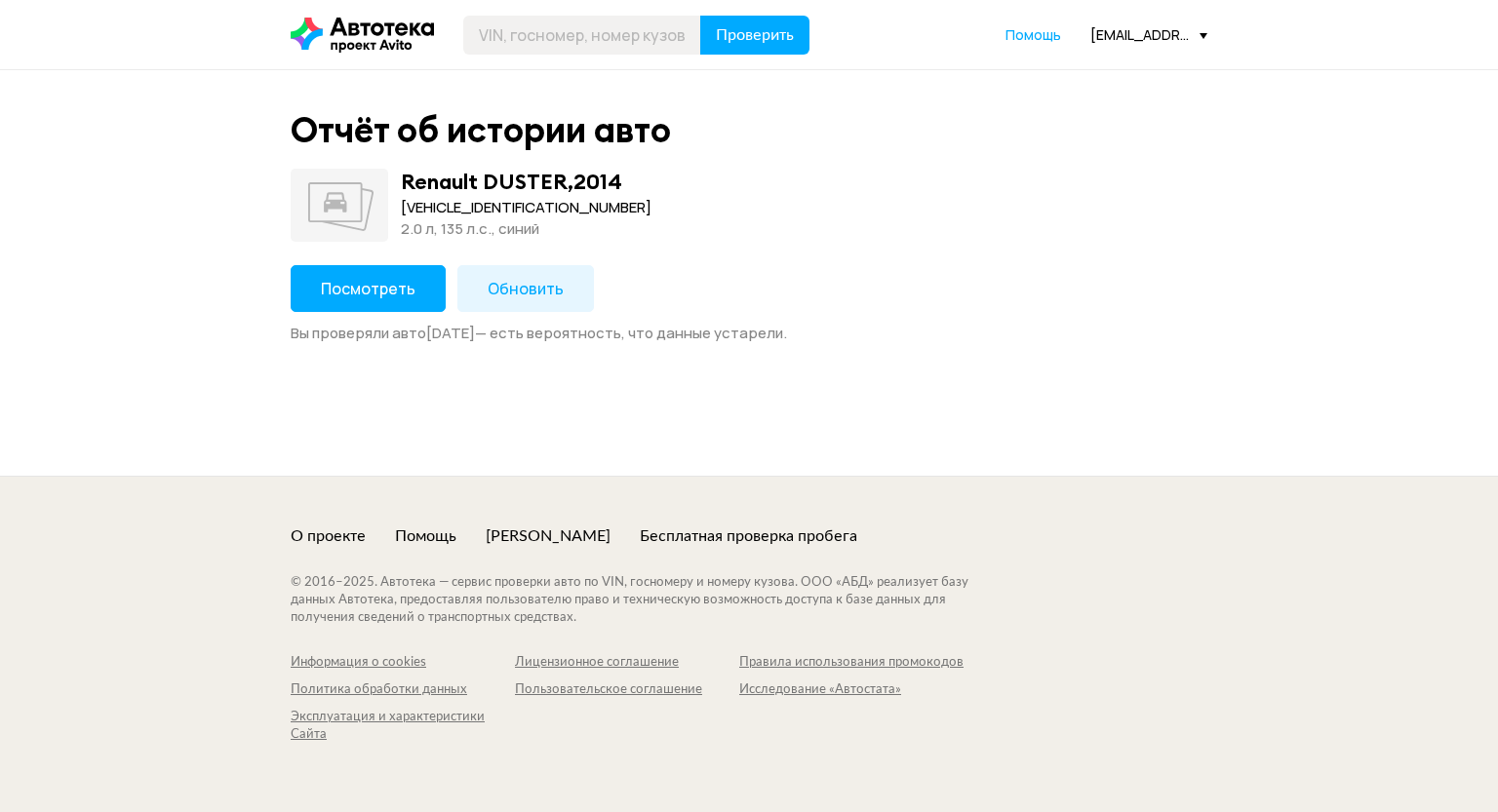
click at [412, 308] on button "Посмотреть" at bounding box center [368, 288] width 156 height 47
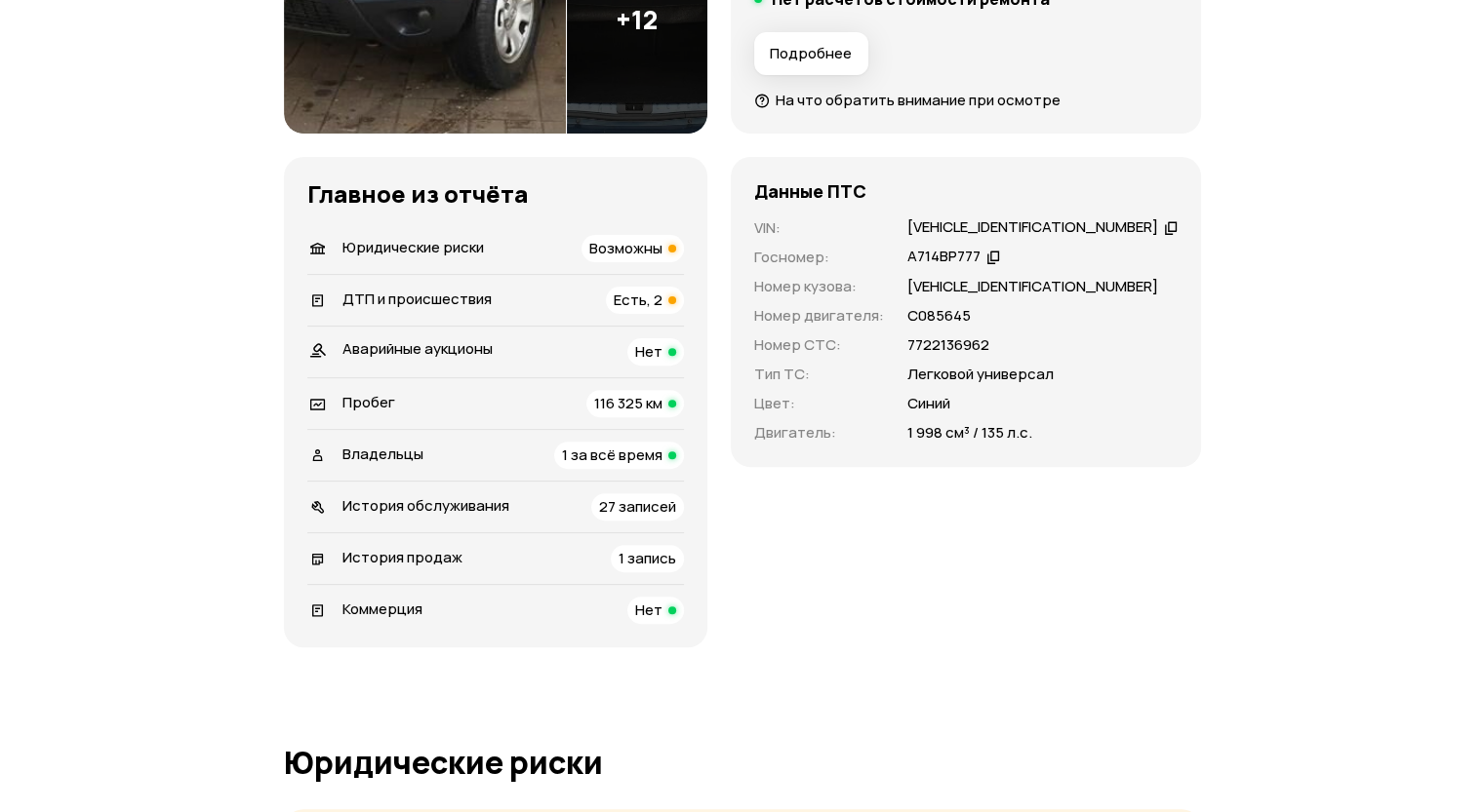
click at [647, 304] on span "Есть, 2" at bounding box center [637, 299] width 49 height 21
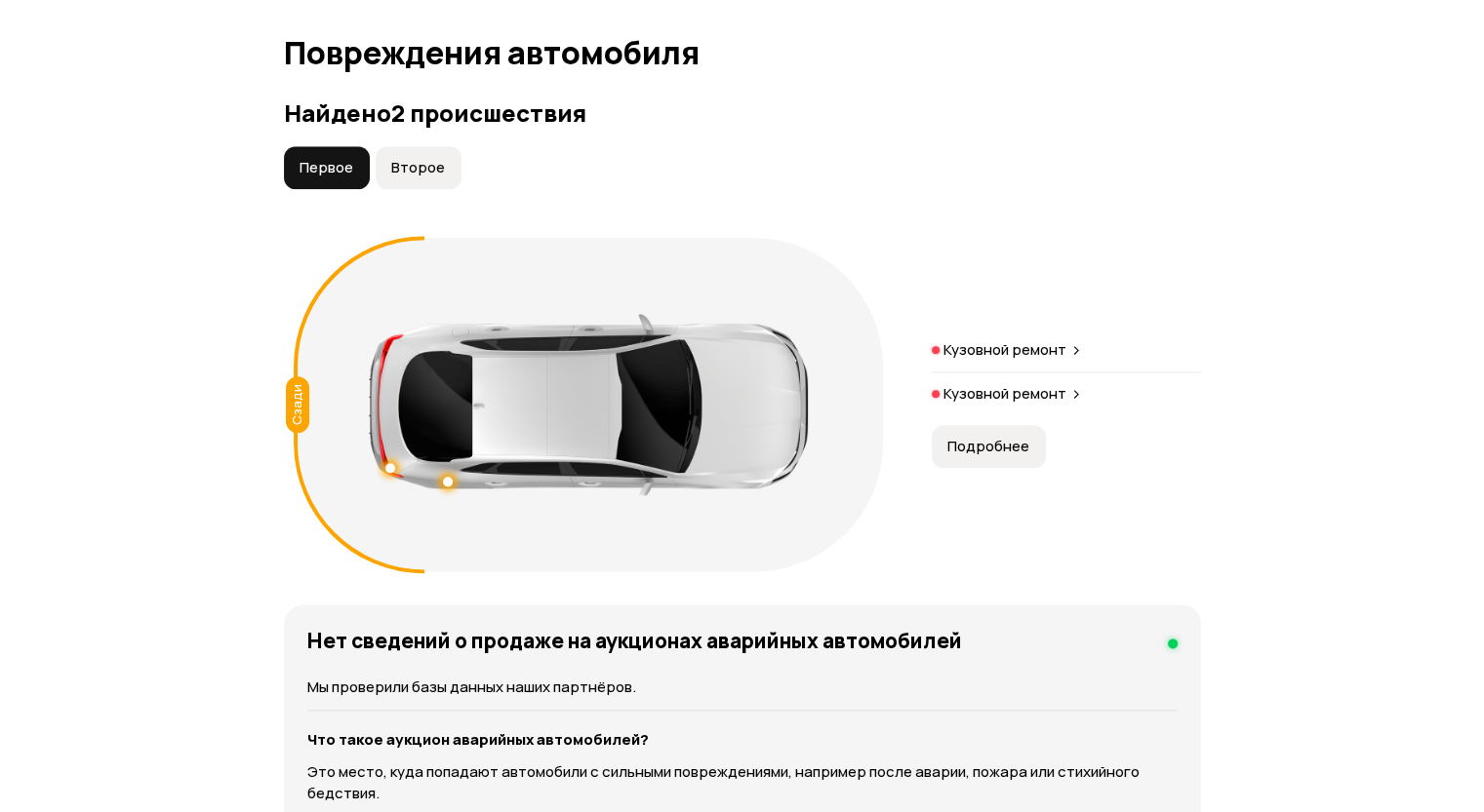
scroll to position [2287, 0]
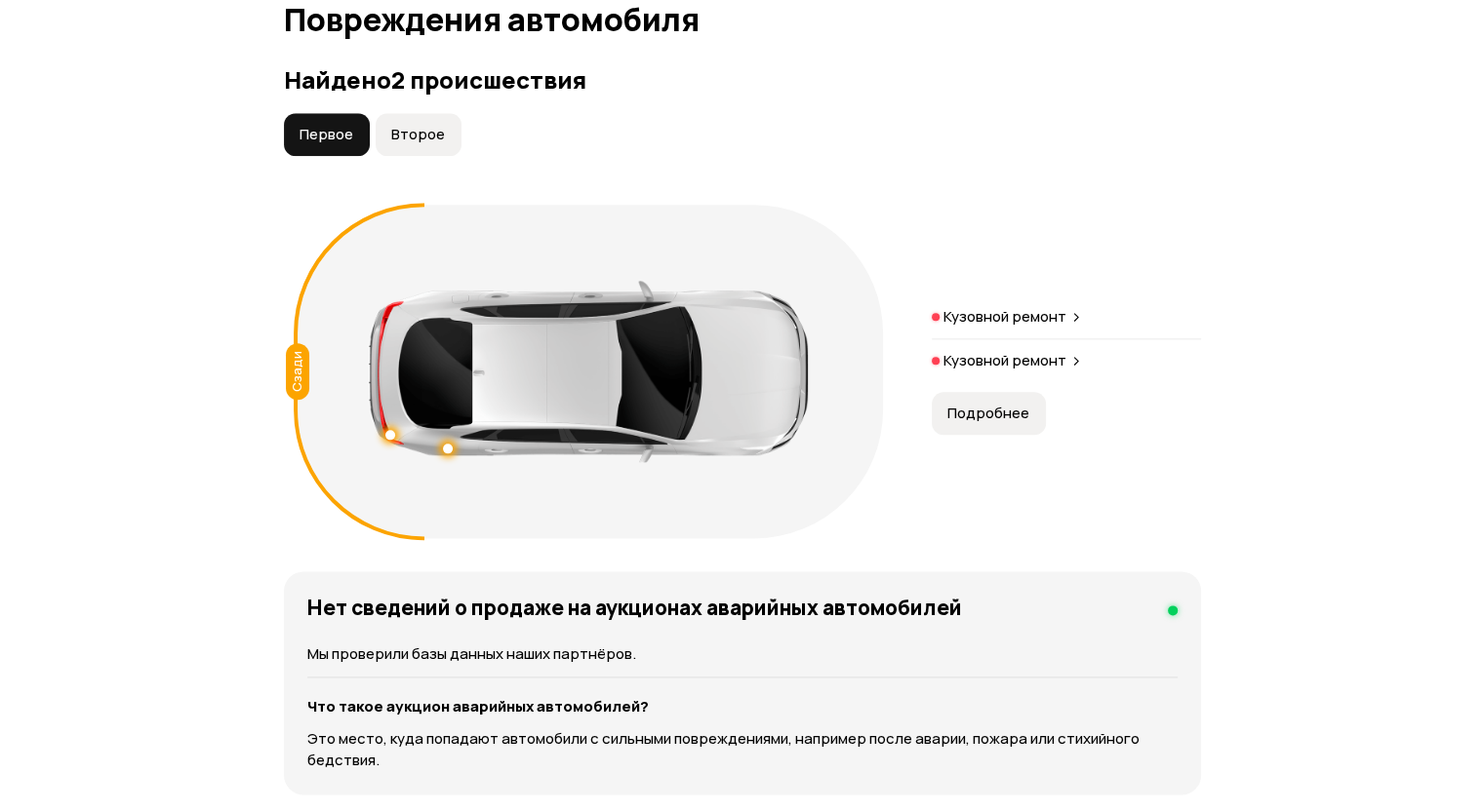
click at [1025, 319] on p "Кузовной ремонт" at bounding box center [1005, 317] width 123 height 20
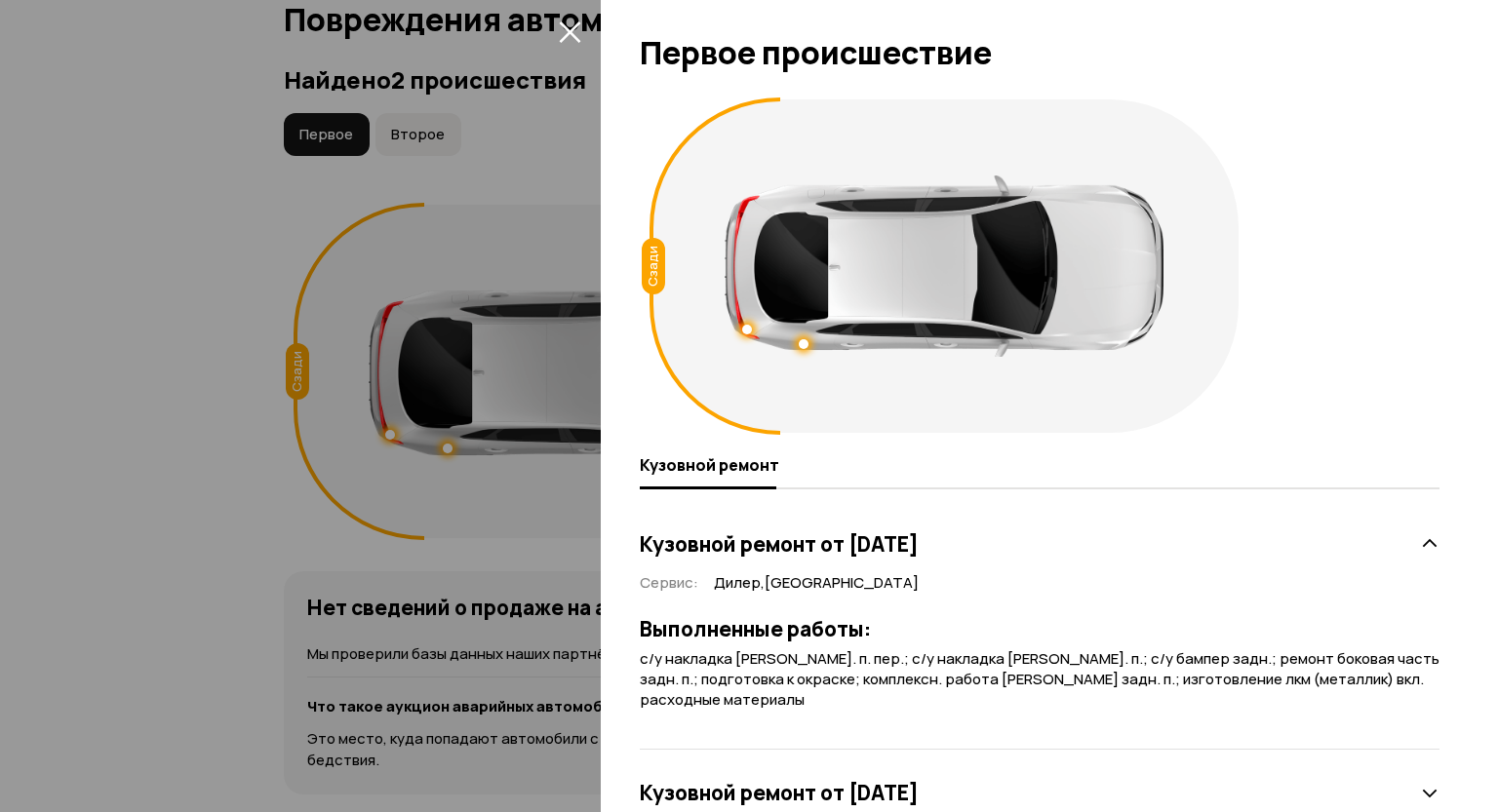
click at [506, 292] on div at bounding box center [749, 406] width 1498 height 812
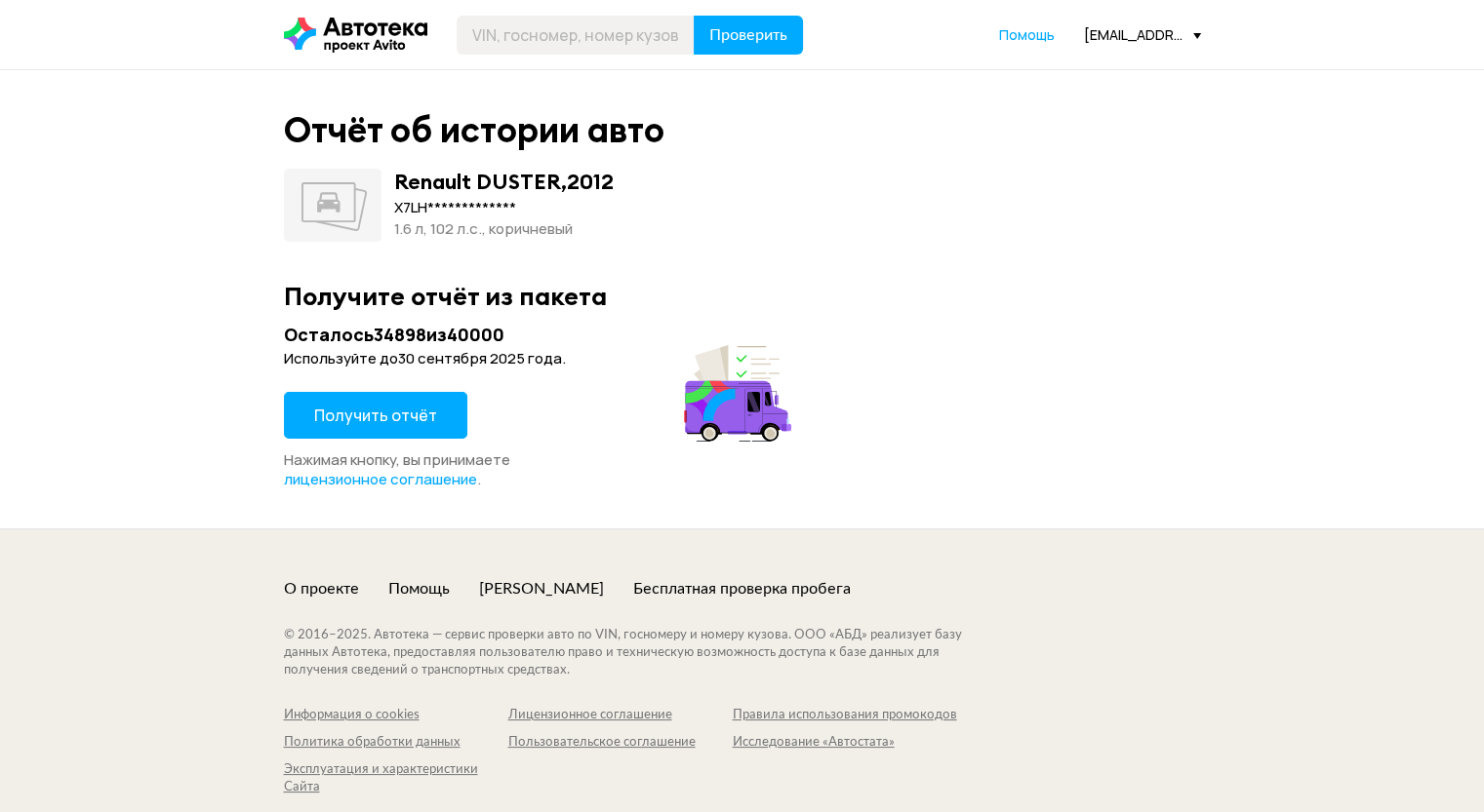
click at [410, 419] on span "Получить отчёт" at bounding box center [375, 416] width 123 height 22
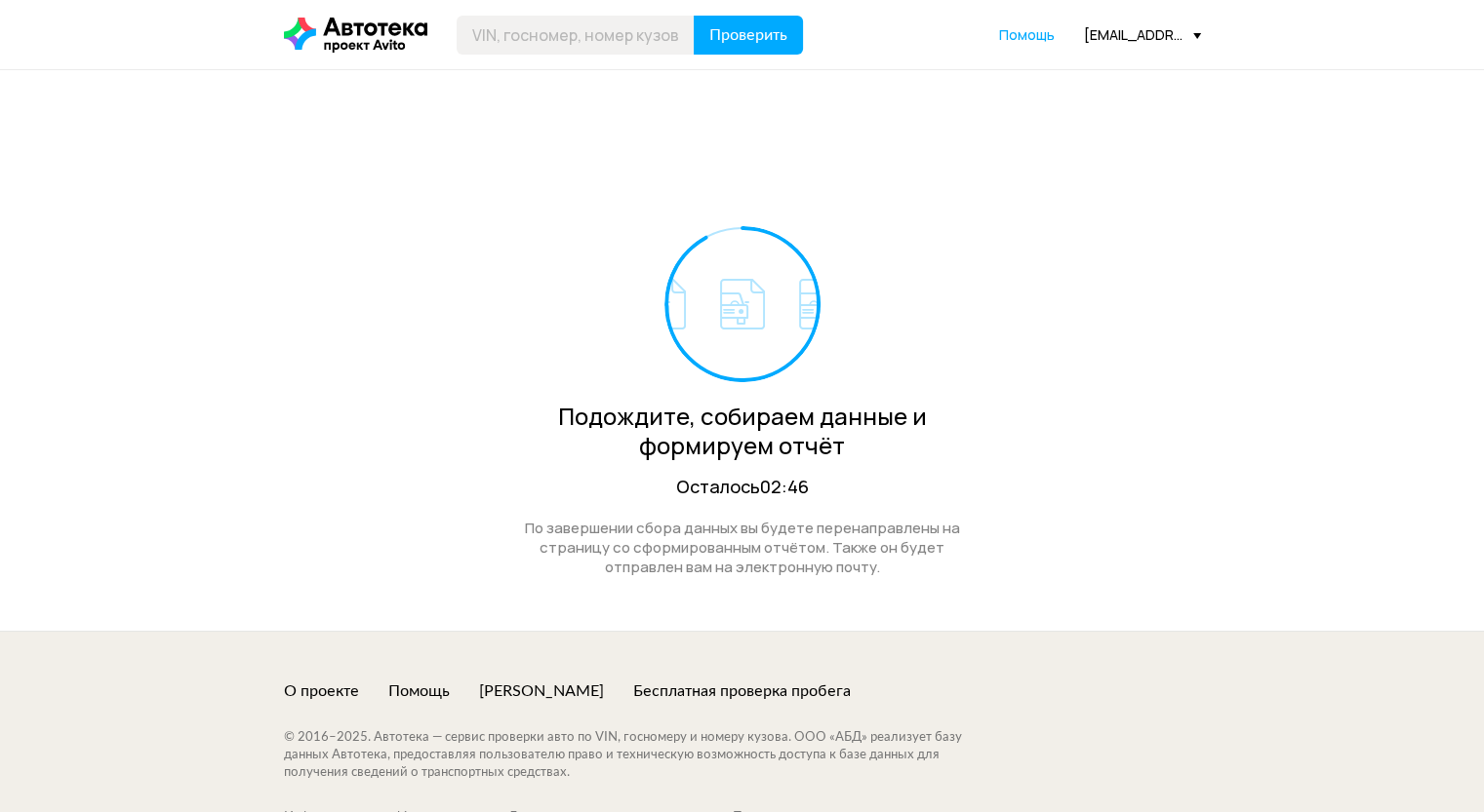
drag, startPoint x: 896, startPoint y: 119, endPoint x: 896, endPoint y: 100, distance: 19.0
click at [896, 119] on div "Подождите, собираем данные и формируем отчёт Осталось 02:46 По завершении сбора…" at bounding box center [743, 351] width 917 height 560
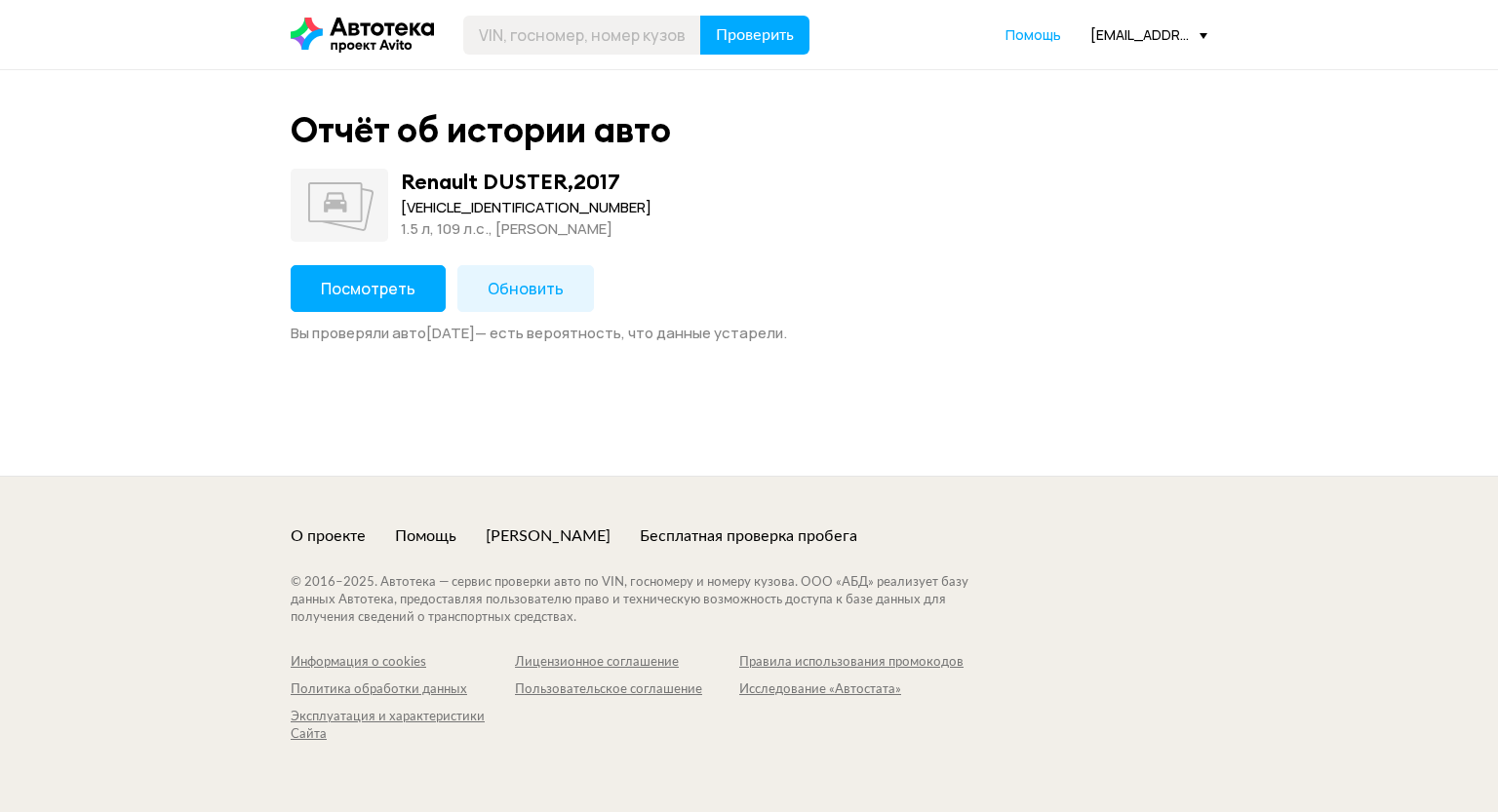
click at [379, 285] on span "Посмотреть" at bounding box center [369, 289] width 95 height 22
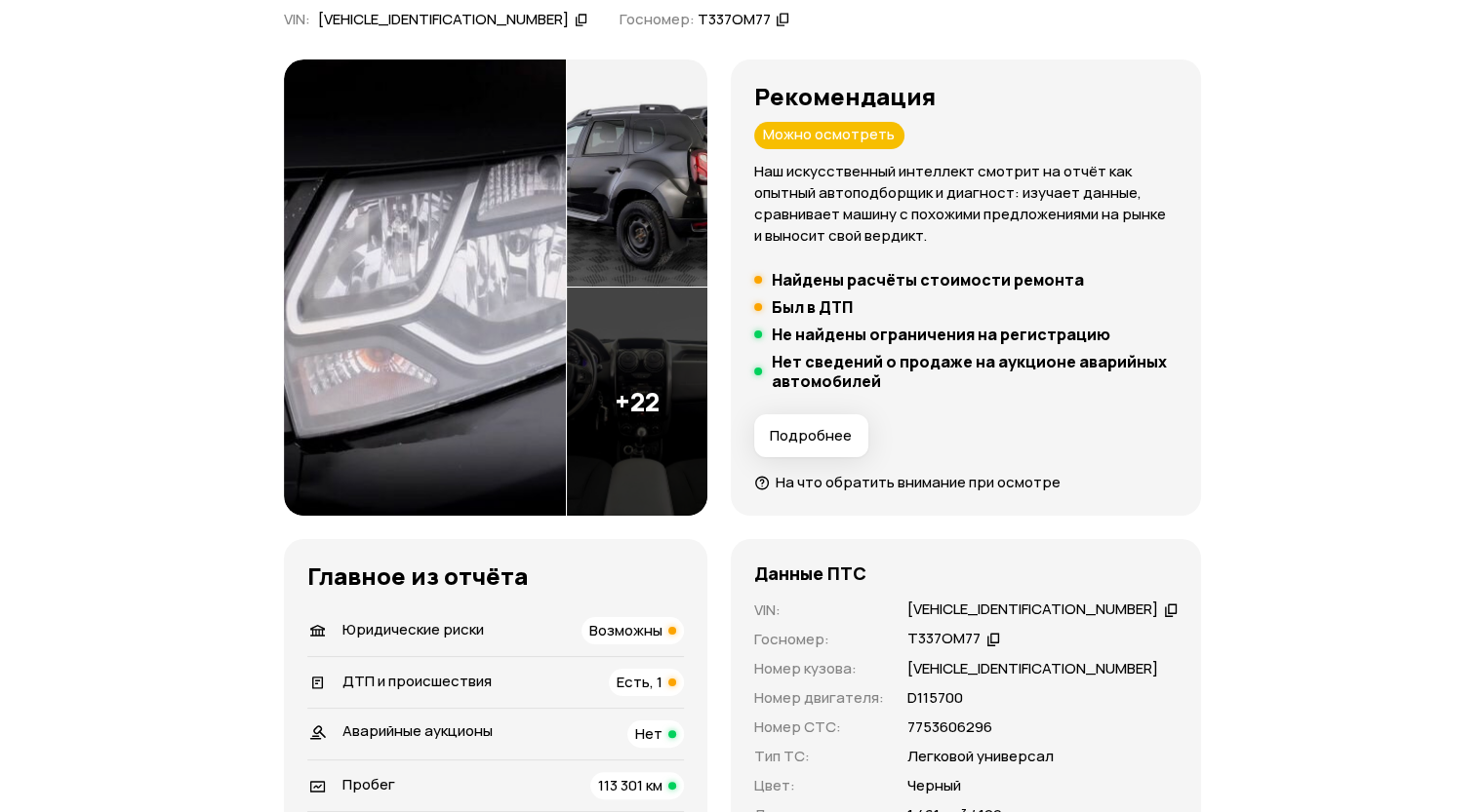
scroll to position [390, 0]
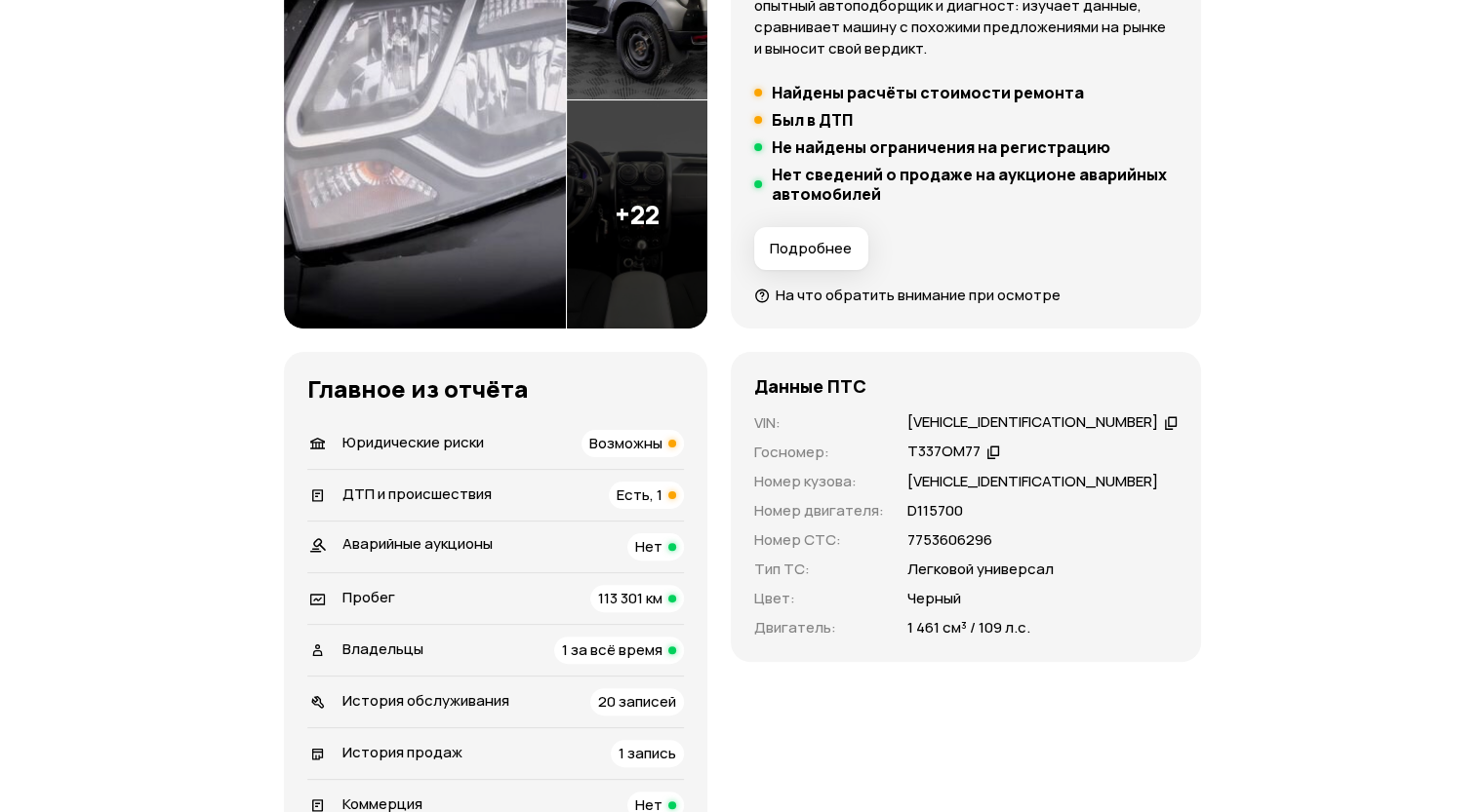
click at [590, 457] on div "Юридические риски Возможны" at bounding box center [495, 444] width 376 height 28
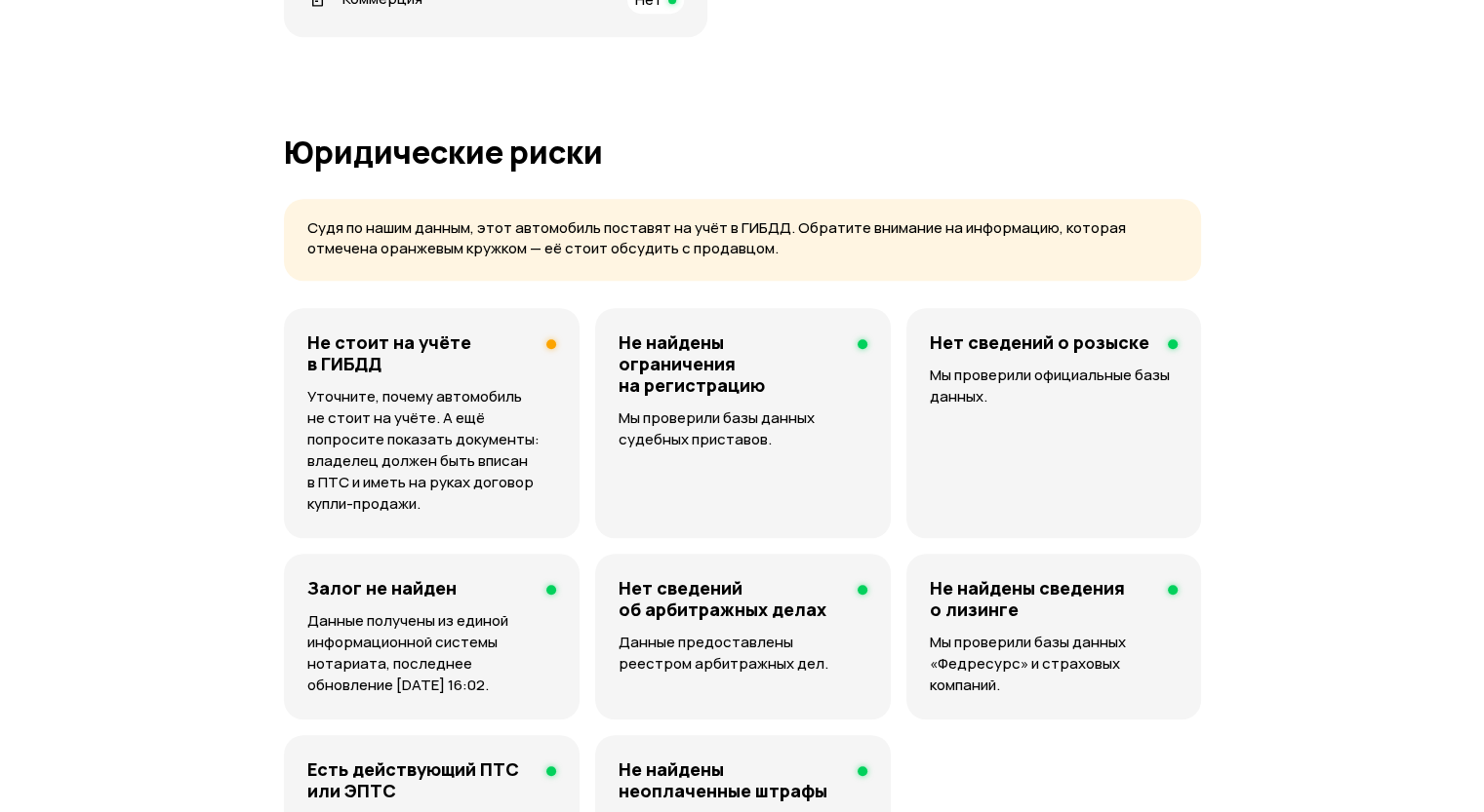
scroll to position [1329, 0]
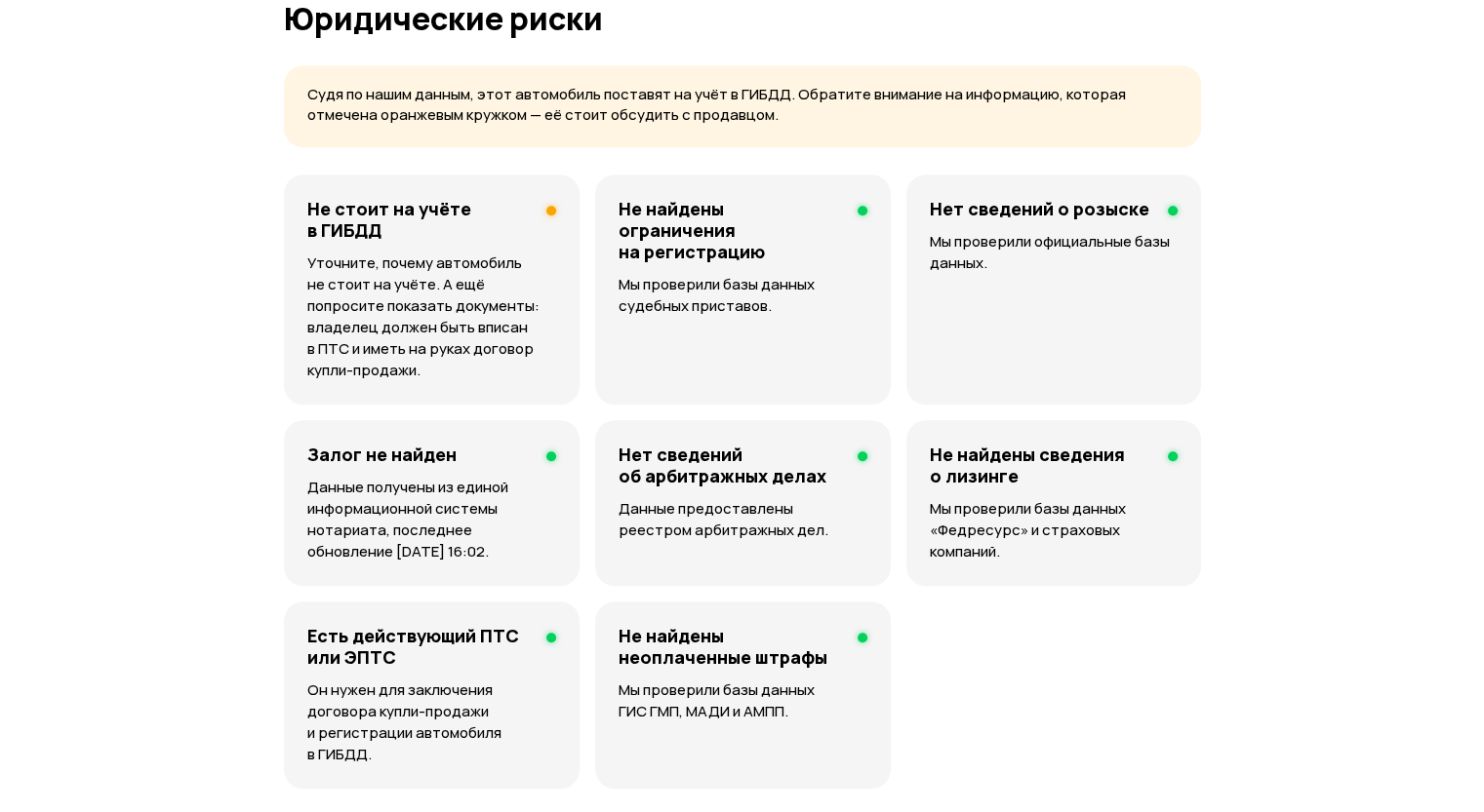
click at [467, 369] on p "Уточните, почему автомобиль не стоит на учёте. А ещё попросите показать докумен…" at bounding box center [431, 317] width 249 height 129
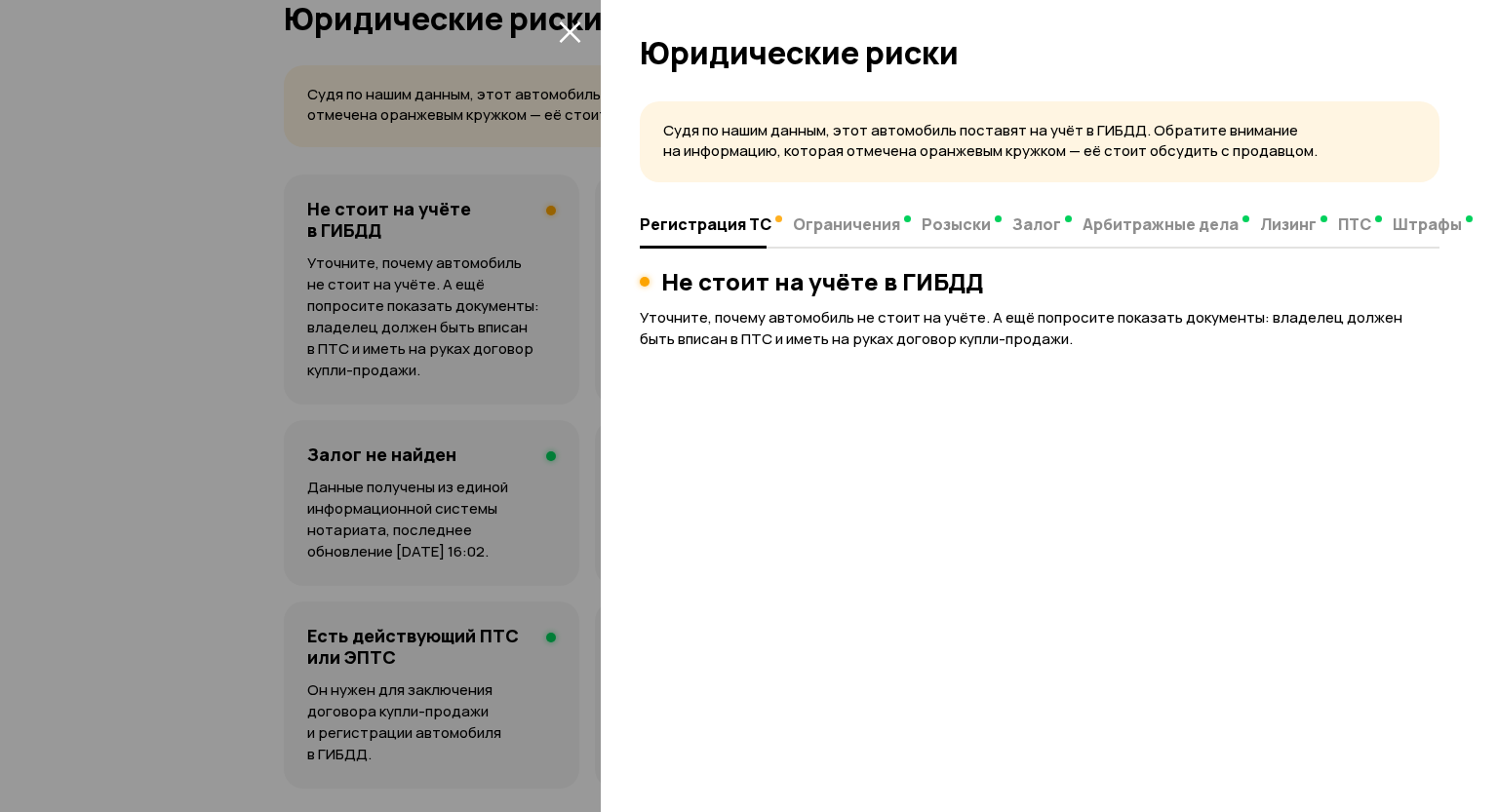
click at [585, 144] on div at bounding box center [749, 406] width 1498 height 812
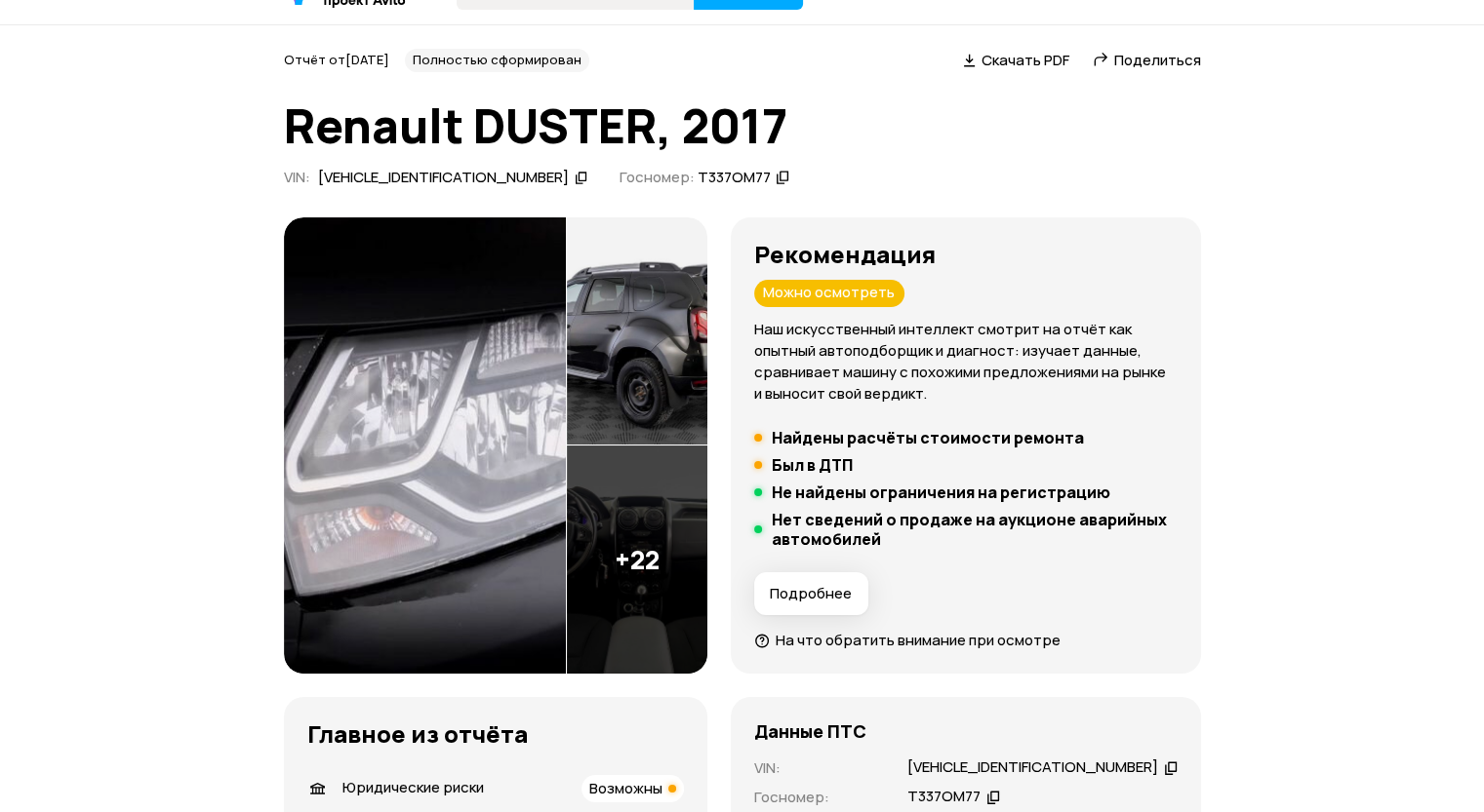
scroll to position [0, 0]
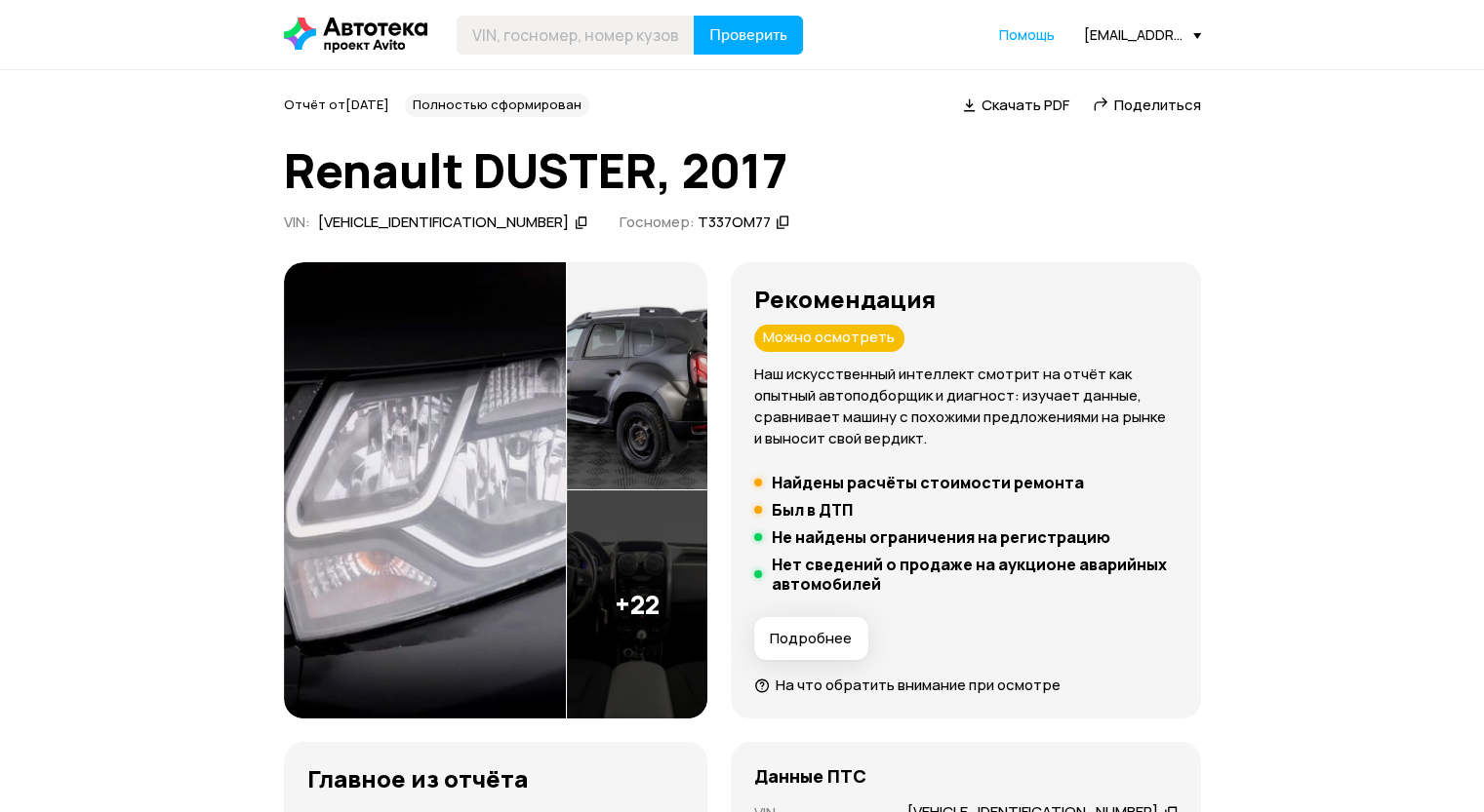
click at [885, 188] on h1 "Renault DUSTER, 2017" at bounding box center [743, 170] width 917 height 52
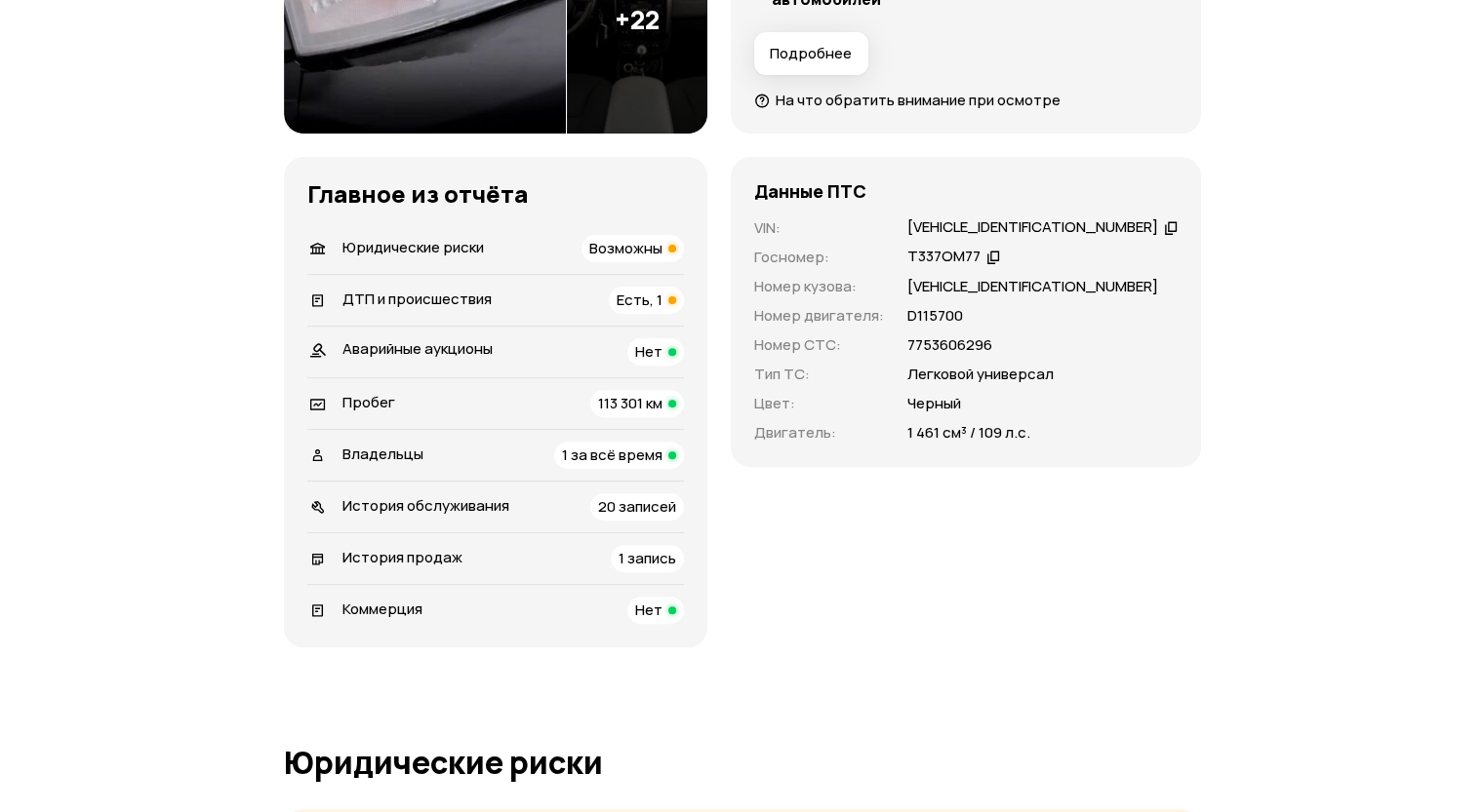
click at [631, 257] on span "Возможны" at bounding box center [626, 248] width 73 height 21
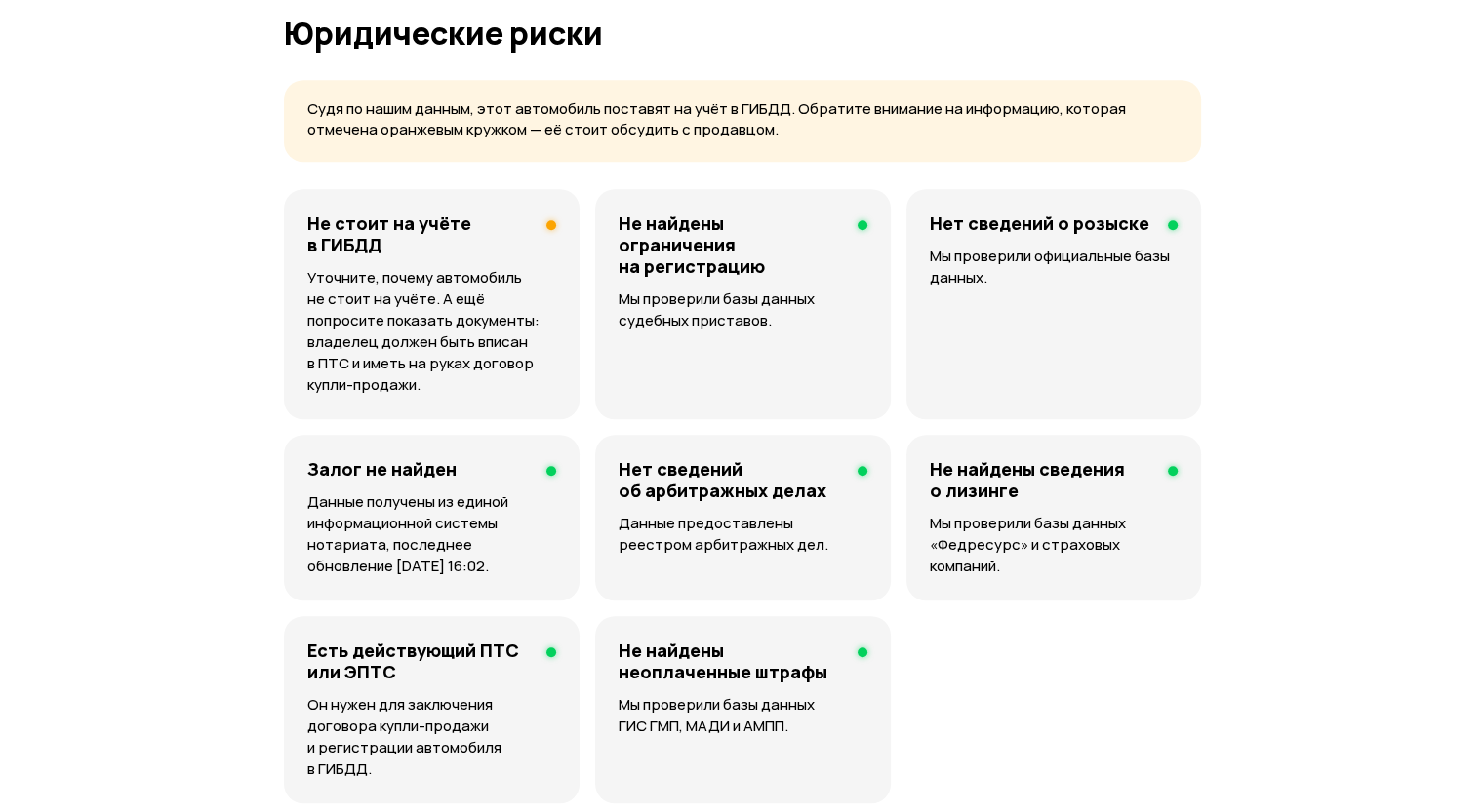
scroll to position [1329, 0]
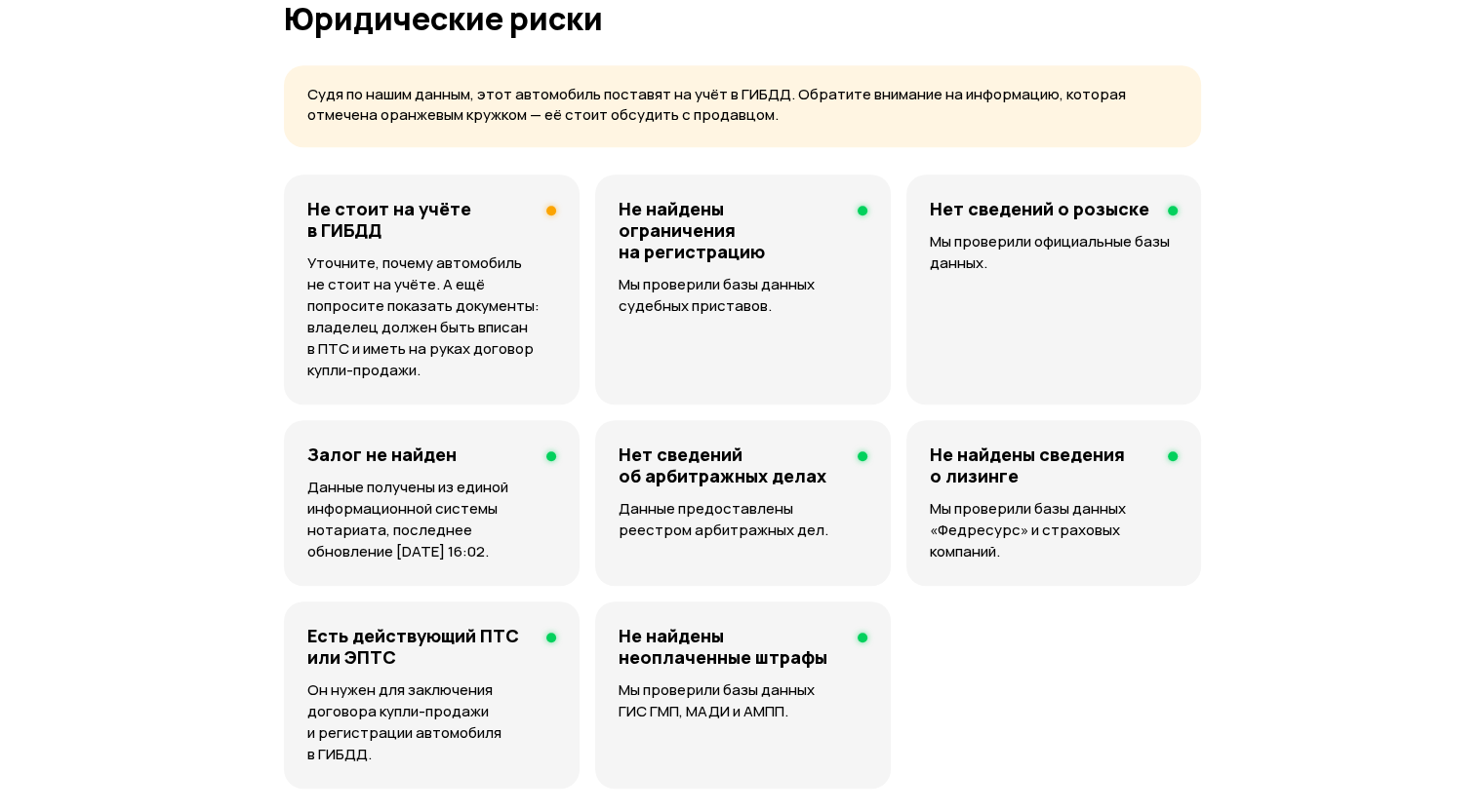
click at [511, 362] on p "Уточните, почему автомобиль не стоит на учёте. А ещё попросите показать докумен…" at bounding box center [431, 317] width 249 height 129
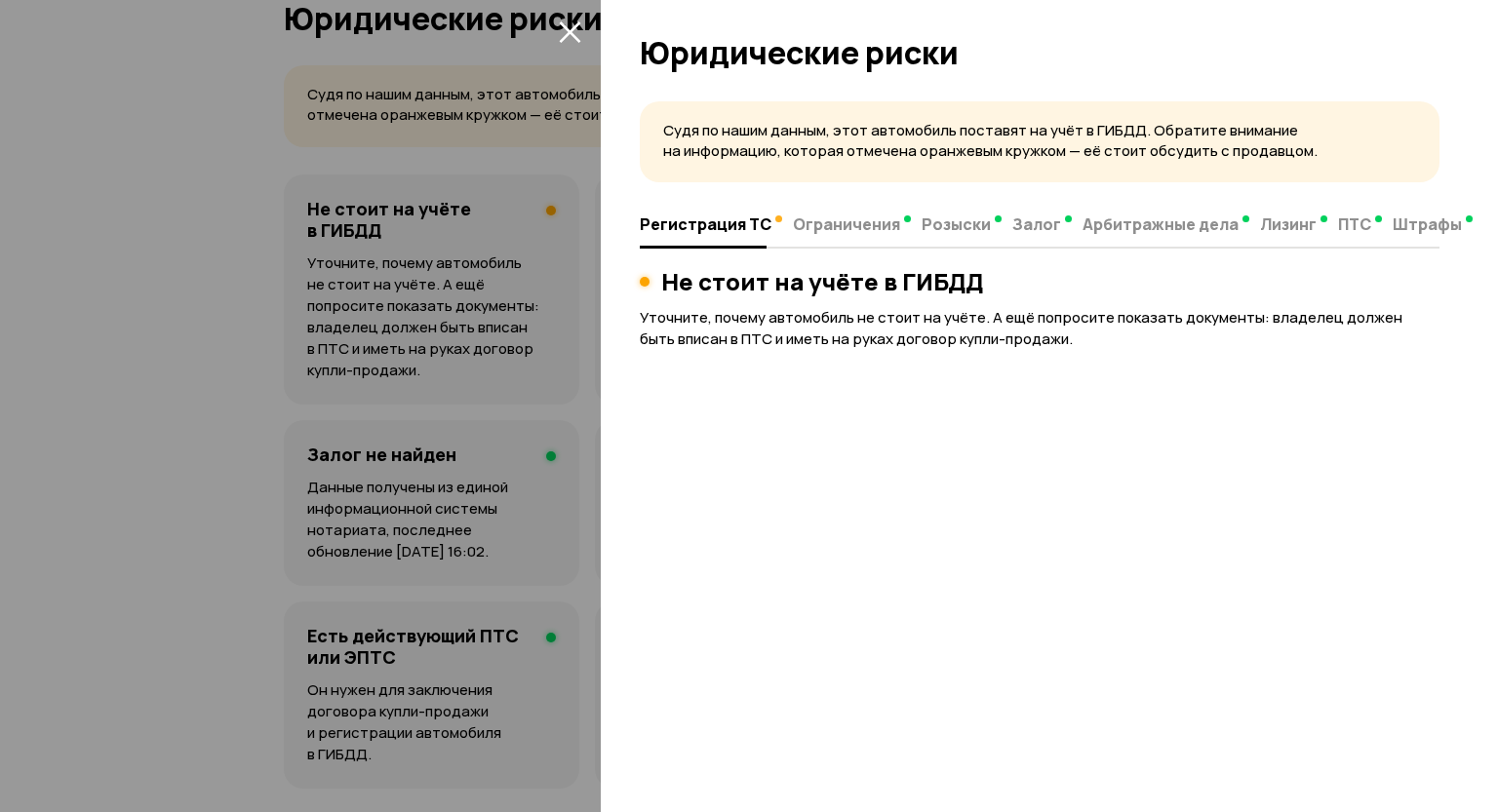
click at [463, 343] on div at bounding box center [749, 406] width 1498 height 812
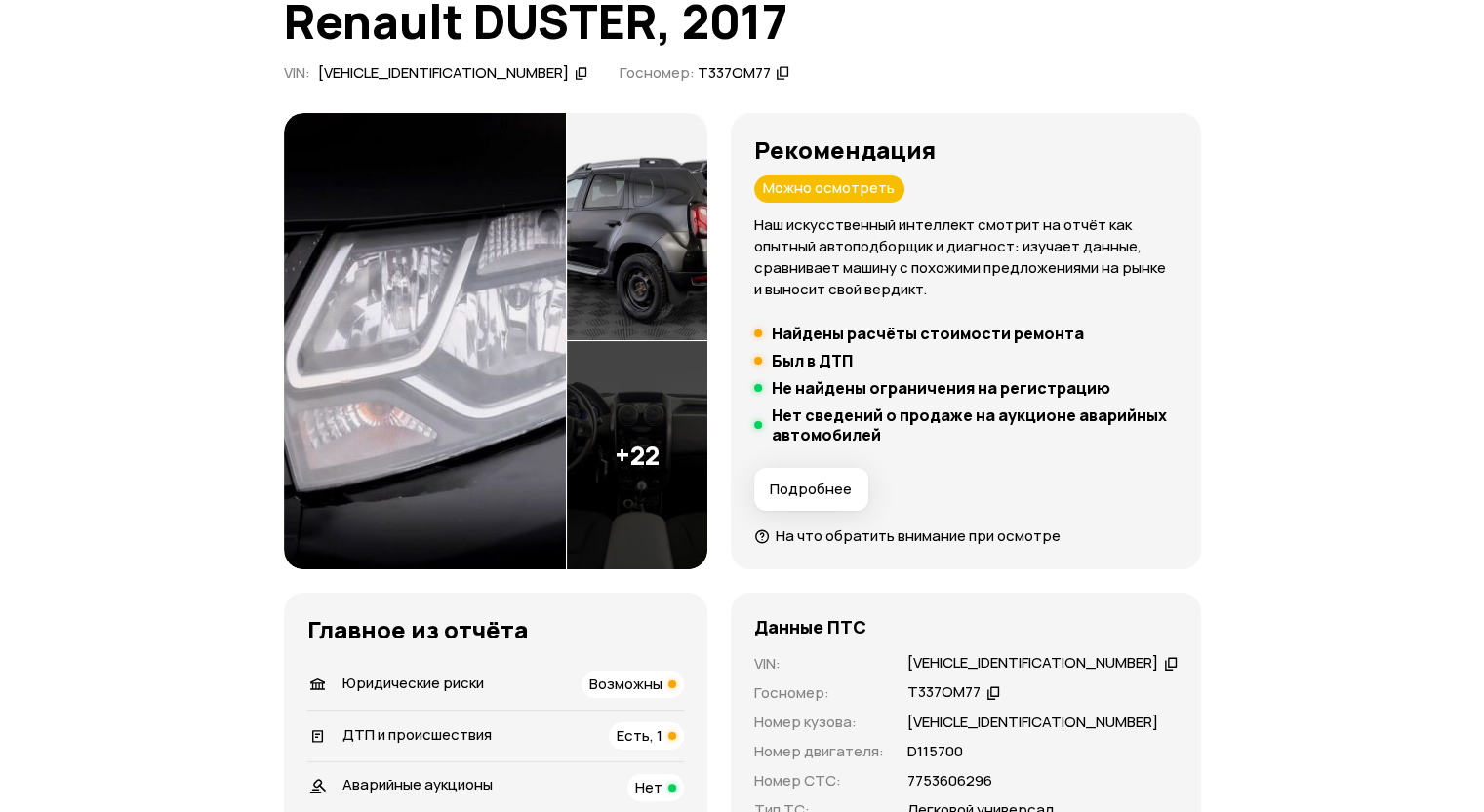
scroll to position [61, 0]
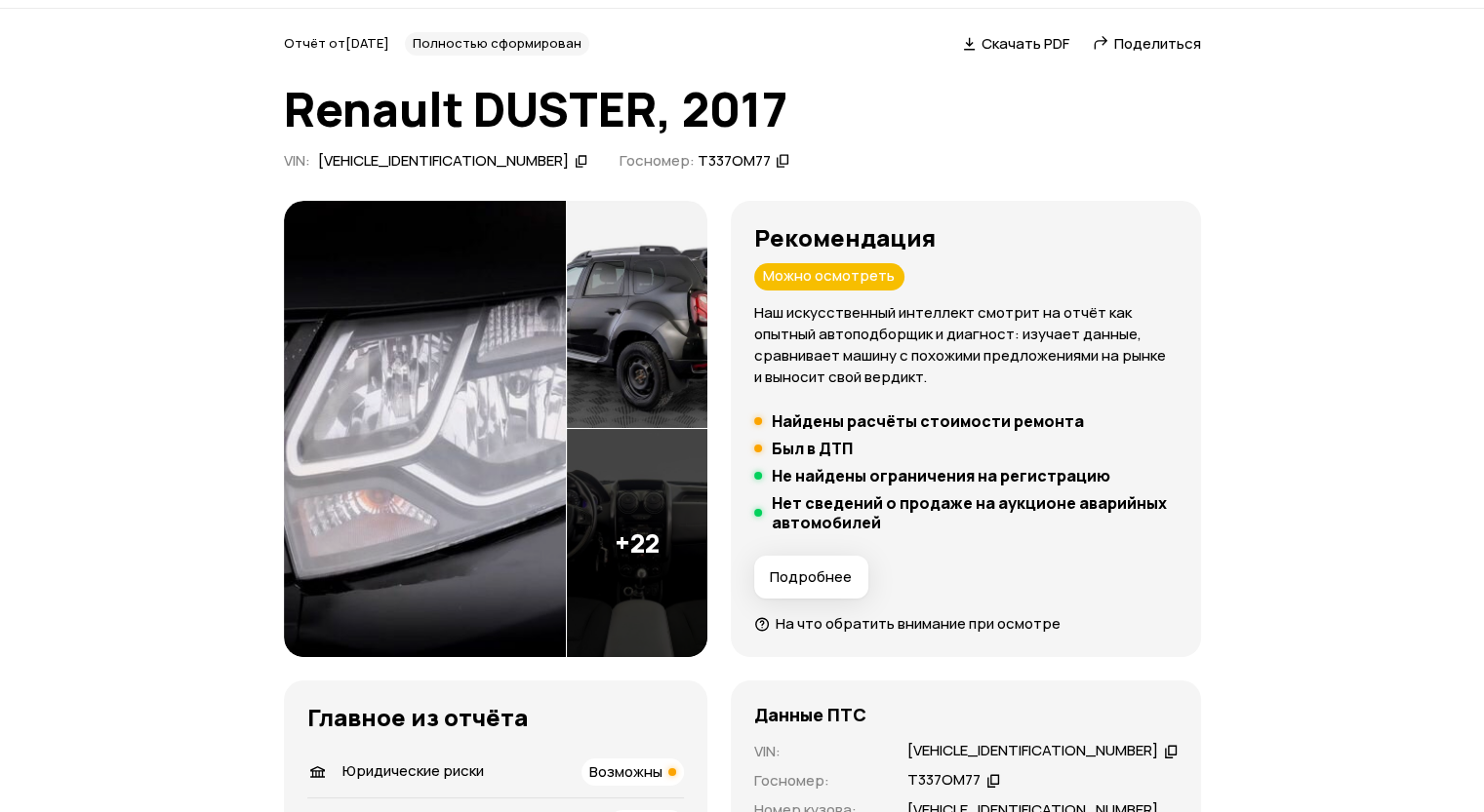
click at [811, 62] on div "Отчёт от 10 августа 2025 года Полностью сформирован   Скачать PDF   Поделиться …" at bounding box center [743, 104] width 917 height 146
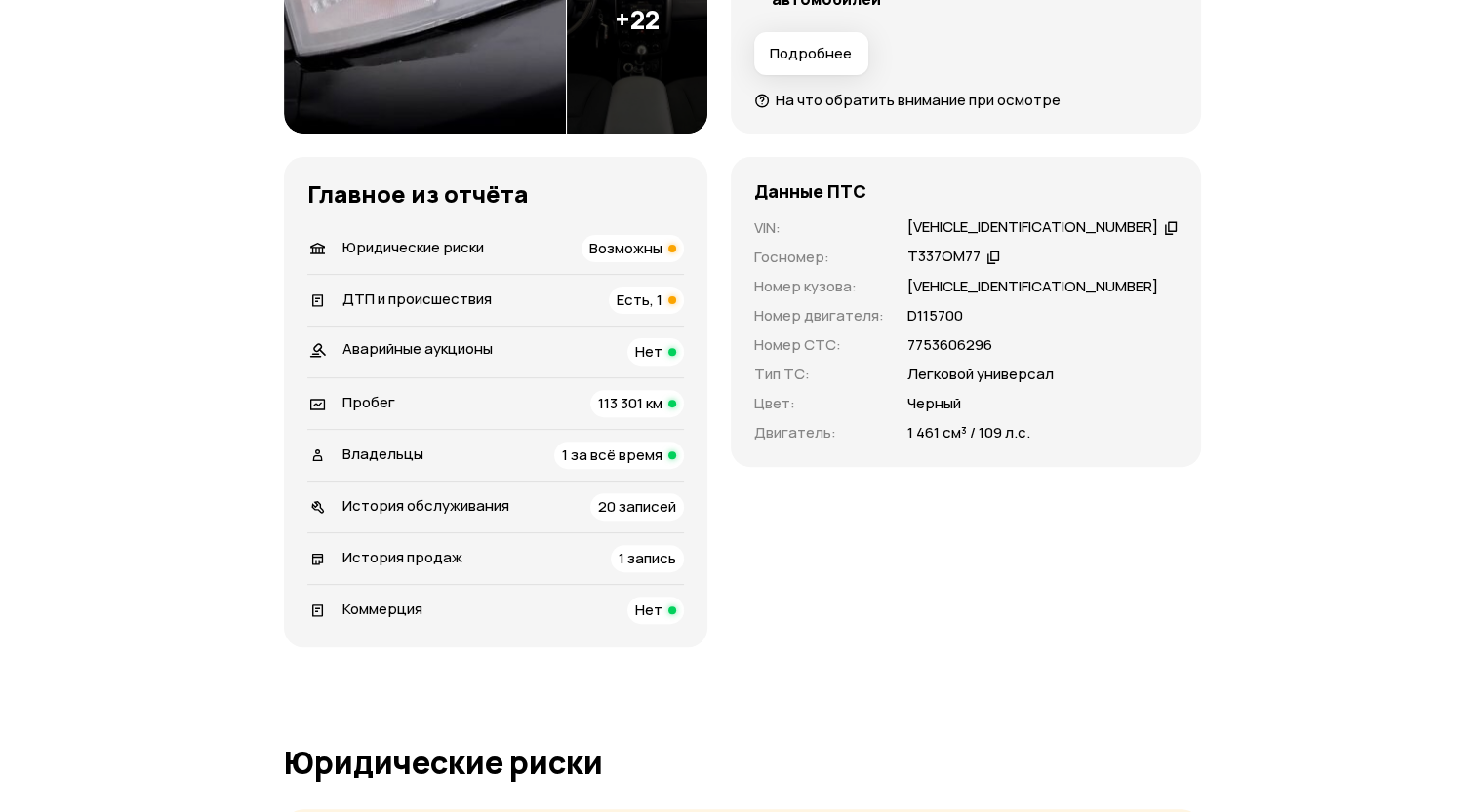
scroll to position [1170, 0]
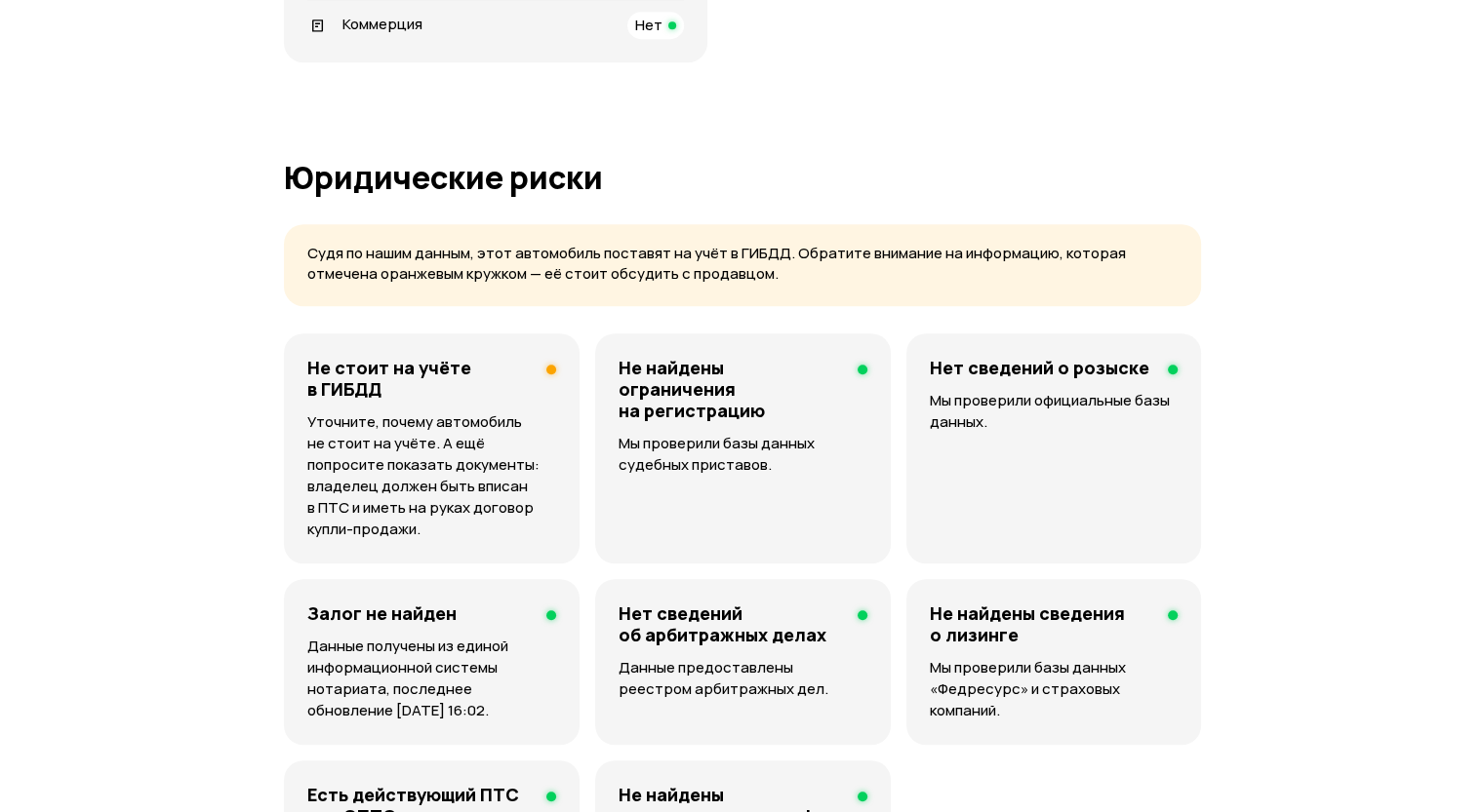
click at [468, 484] on p "Уточните, почему автомобиль не стоит на учёте. А ещё попросите показать докумен…" at bounding box center [431, 476] width 249 height 129
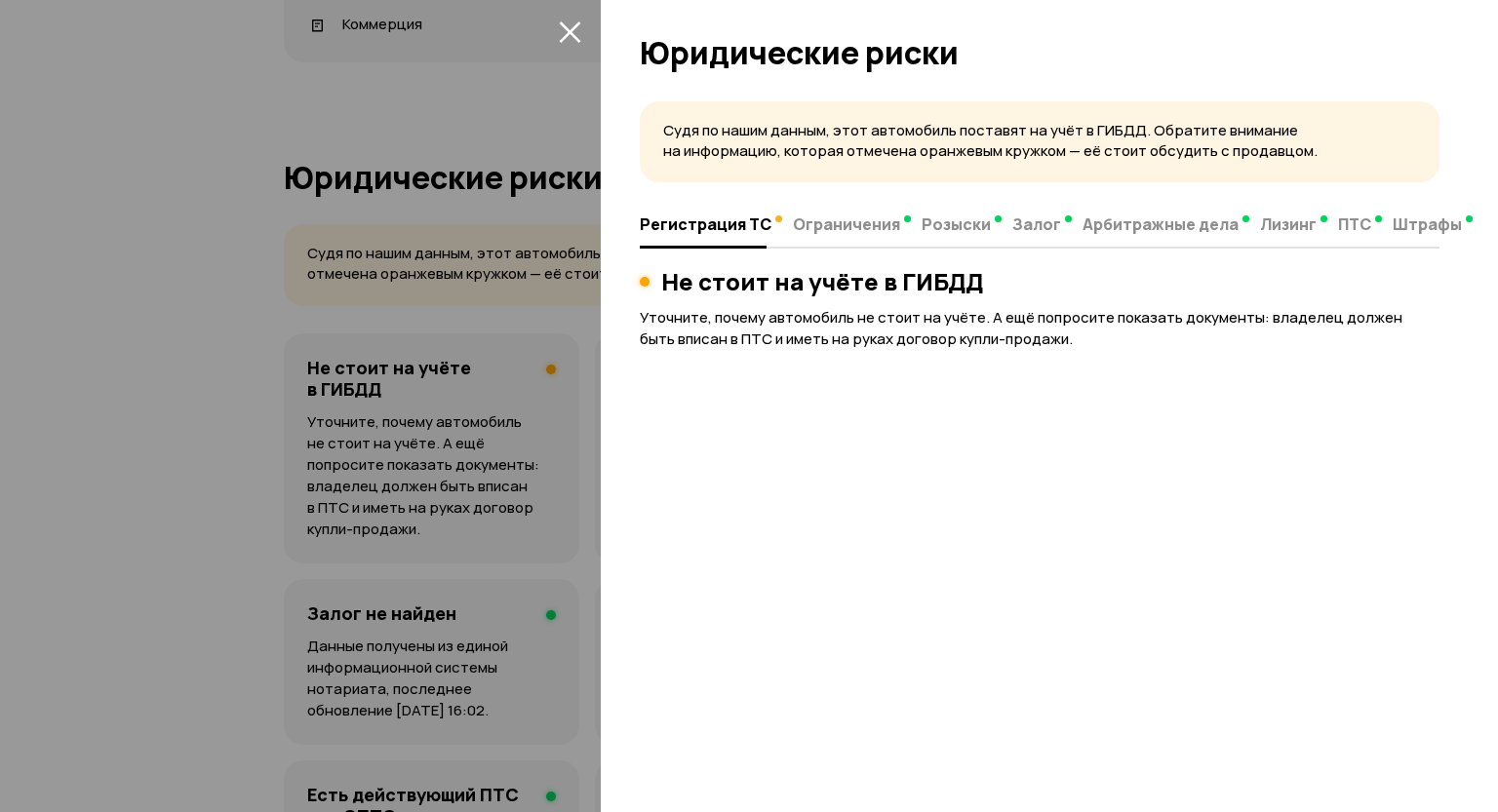
click at [558, 51] on div at bounding box center [749, 406] width 1498 height 812
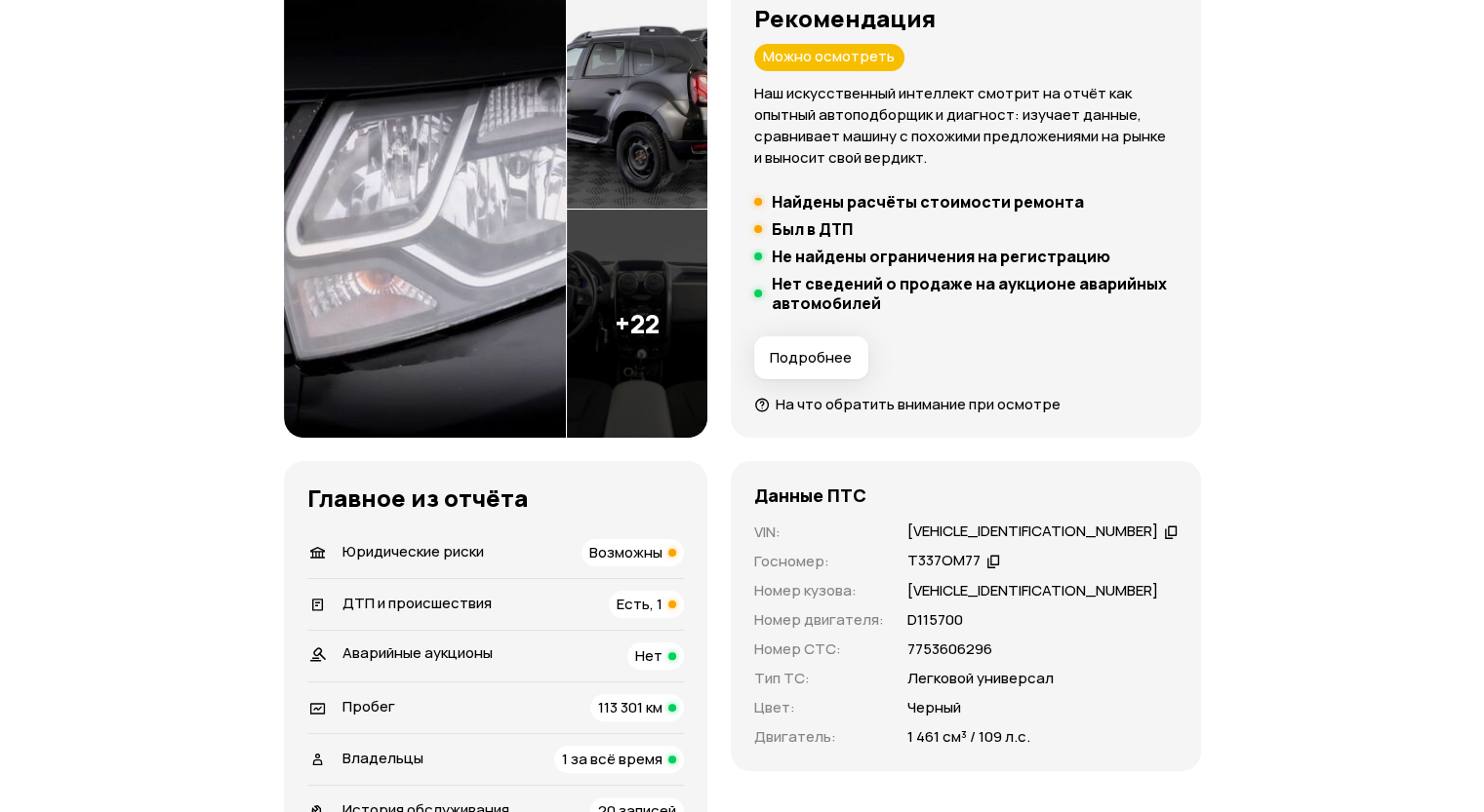
scroll to position [0, 0]
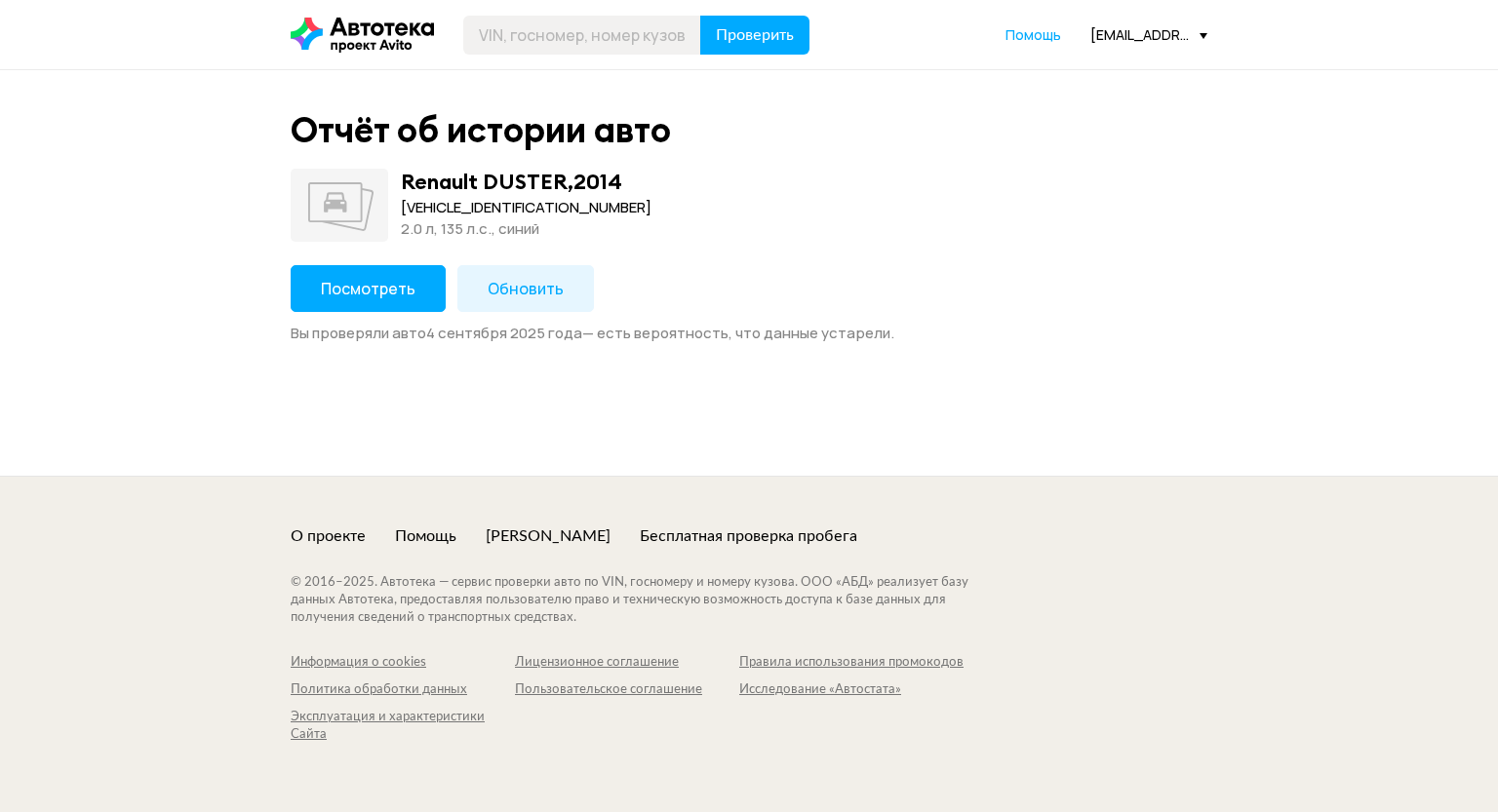
click at [402, 271] on button "Посмотреть" at bounding box center [368, 288] width 156 height 47
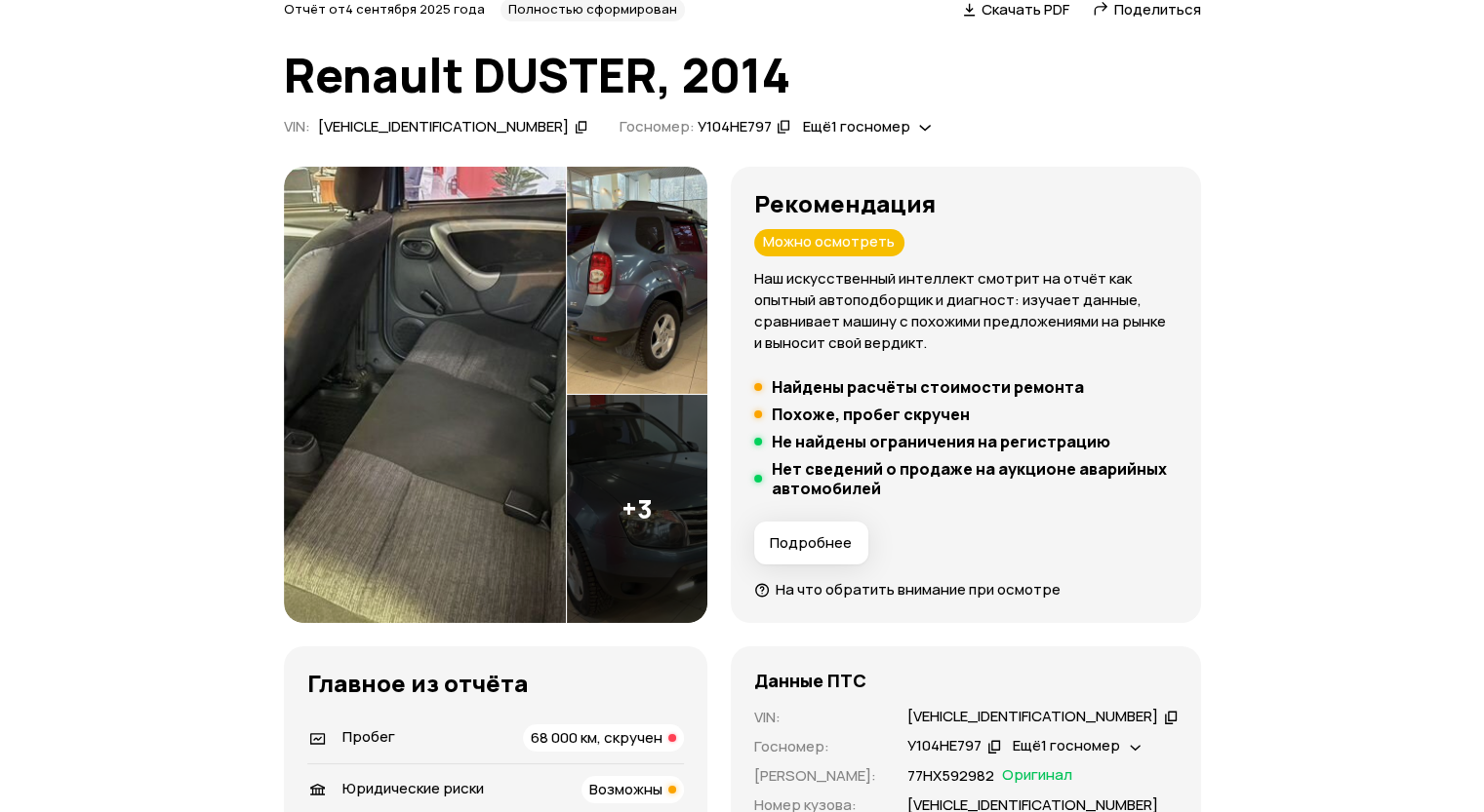
scroll to position [388, 0]
